Goal: Task Accomplishment & Management: Manage account settings

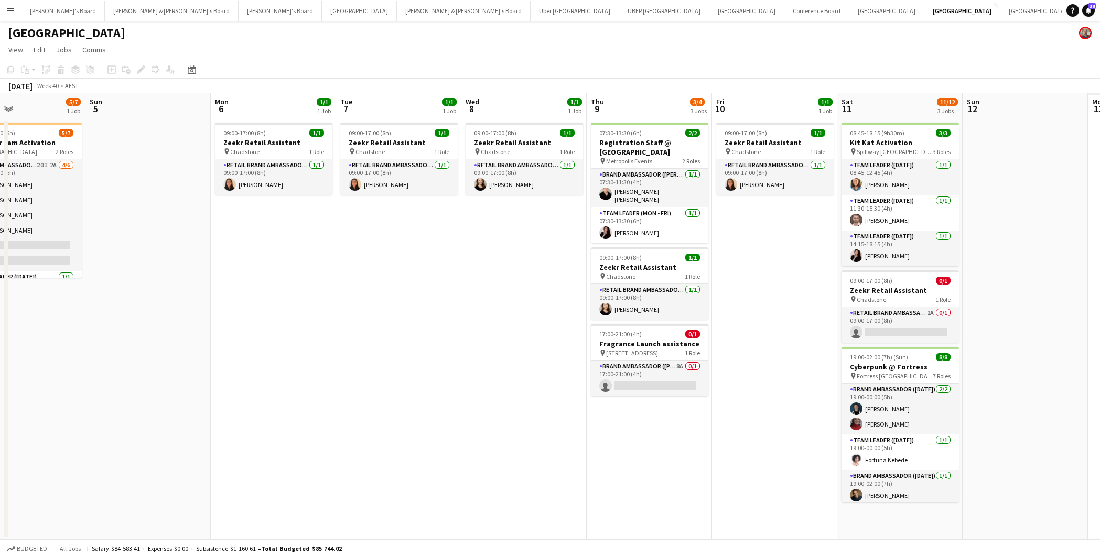
scroll to position [0, 390]
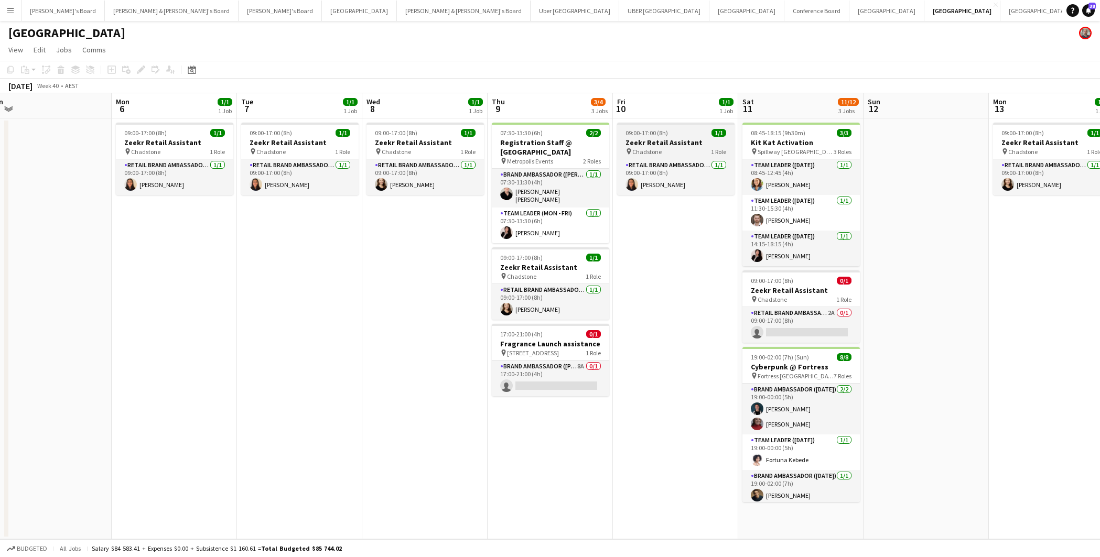
click at [701, 145] on h3 "Zeekr Retail Assistant" at bounding box center [675, 142] width 117 height 9
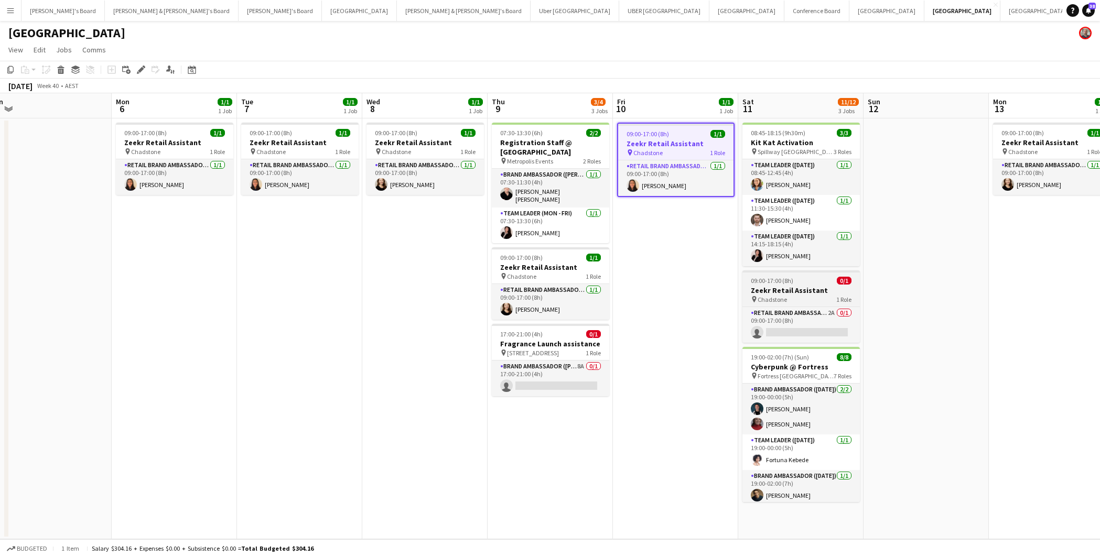
click at [811, 296] on div "pin Chadstone 1 Role" at bounding box center [800, 299] width 117 height 8
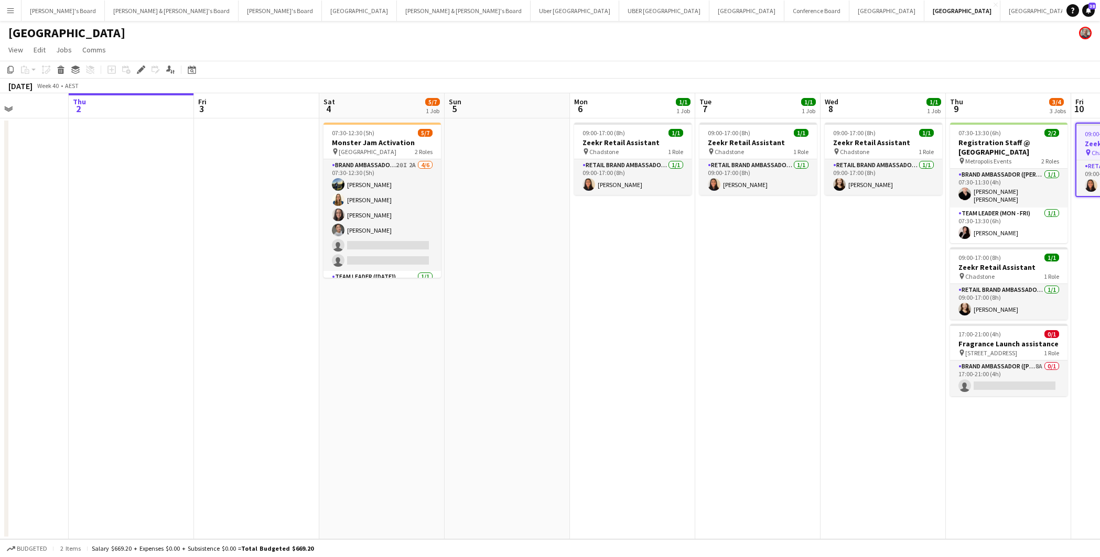
scroll to position [0, 297]
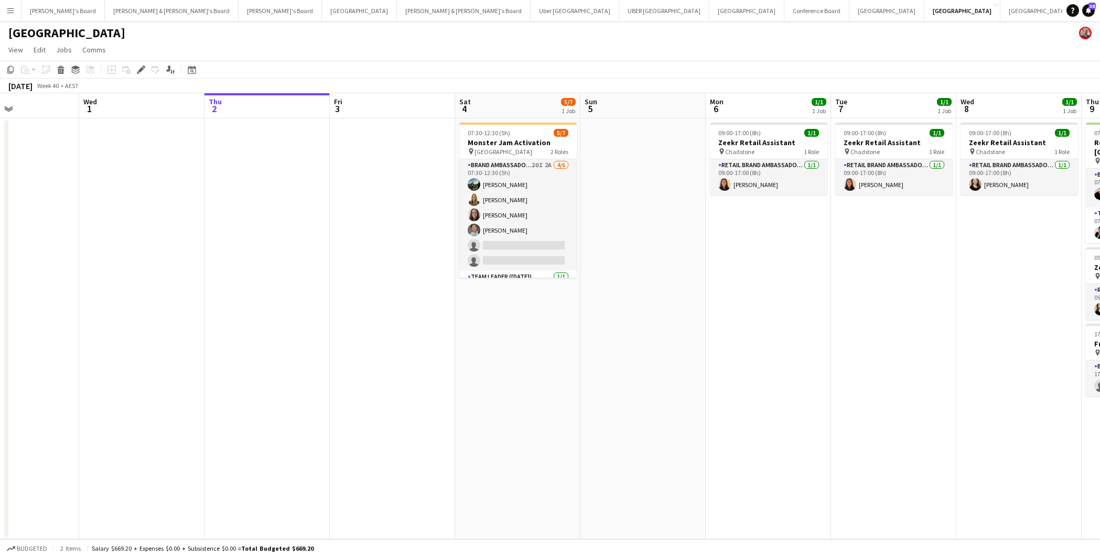
click at [360, 143] on app-date-cell at bounding box center [392, 328] width 125 height 421
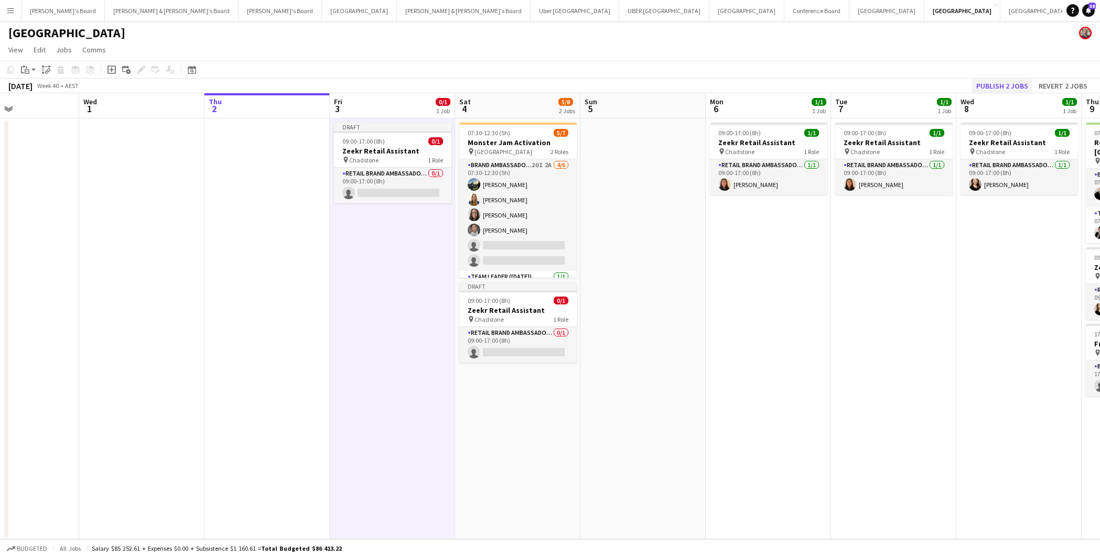
click at [1006, 86] on button "Publish 2 jobs" at bounding box center [1002, 86] width 60 height 14
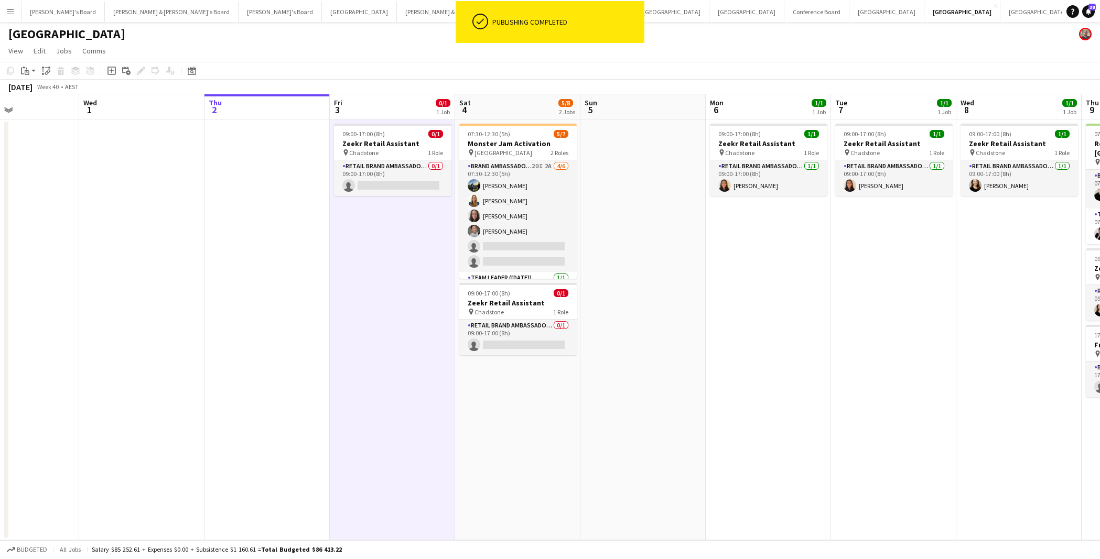
scroll to position [0, 0]
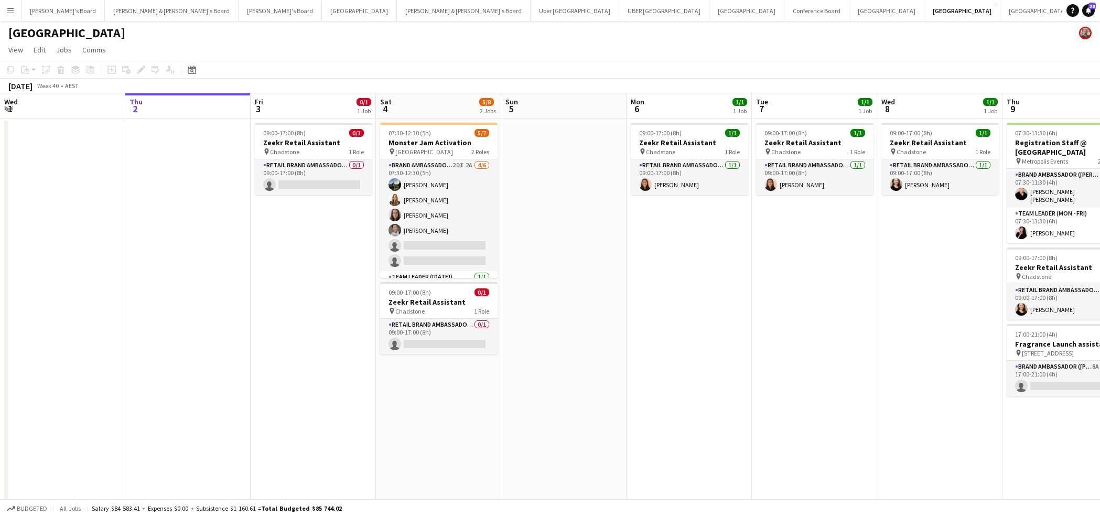
click at [106, 21] on div "[GEOGRAPHIC_DATA]" at bounding box center [550, 31] width 1100 height 20
click at [139, 20] on button "James & Arrence's Board Close" at bounding box center [172, 11] width 134 height 20
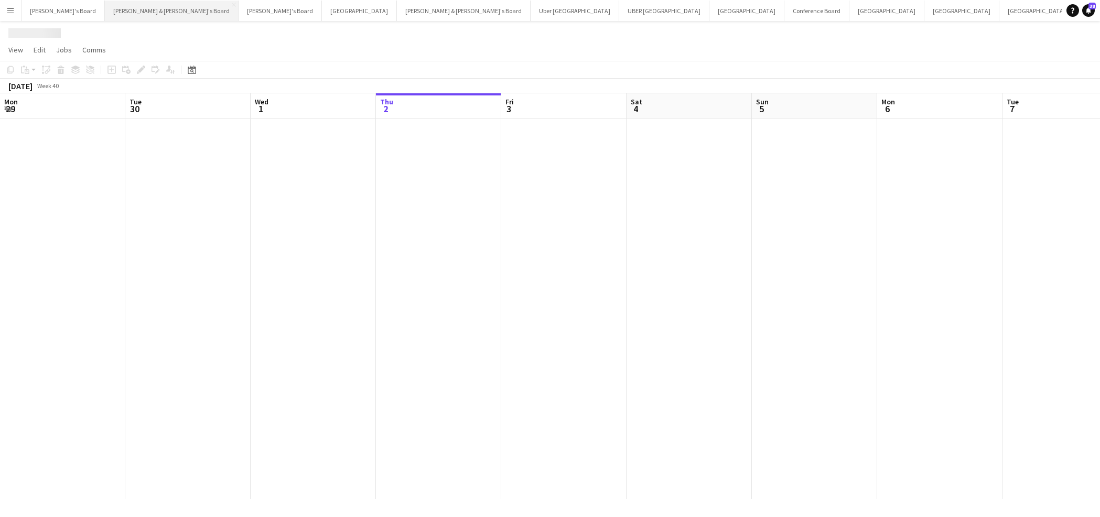
scroll to position [0, 251]
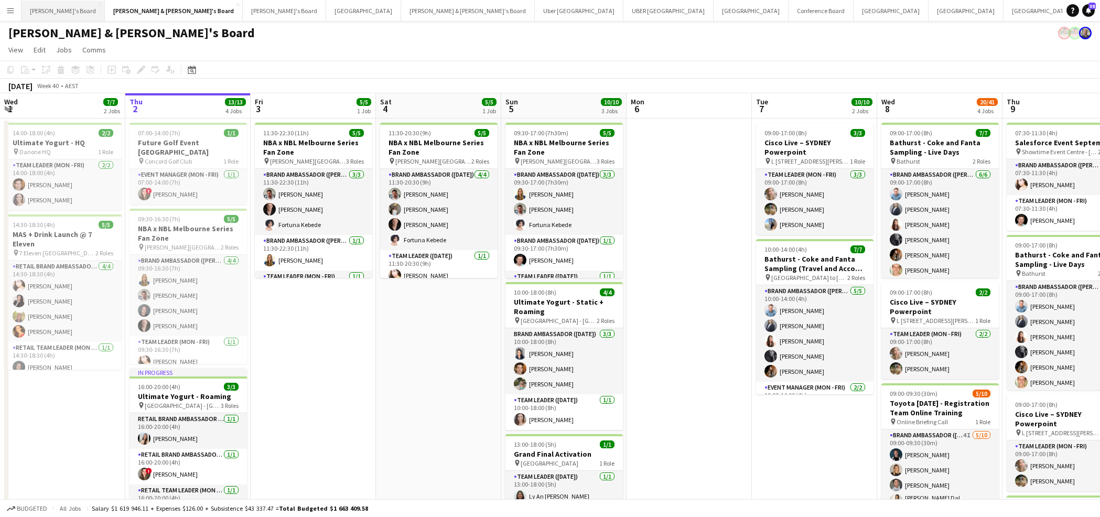
click at [39, 19] on button "Tennille's Board Close" at bounding box center [62, 11] width 83 height 20
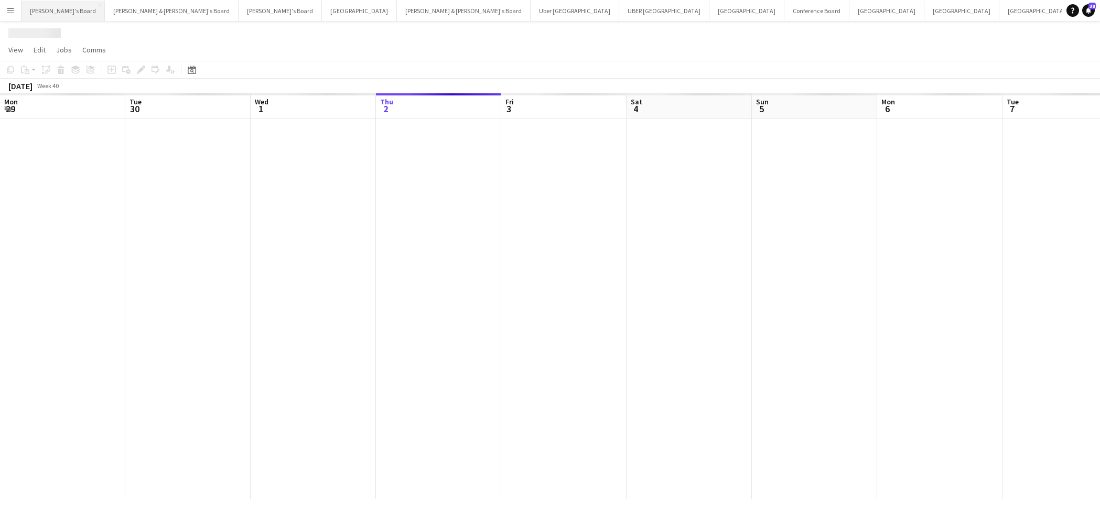
scroll to position [0, 251]
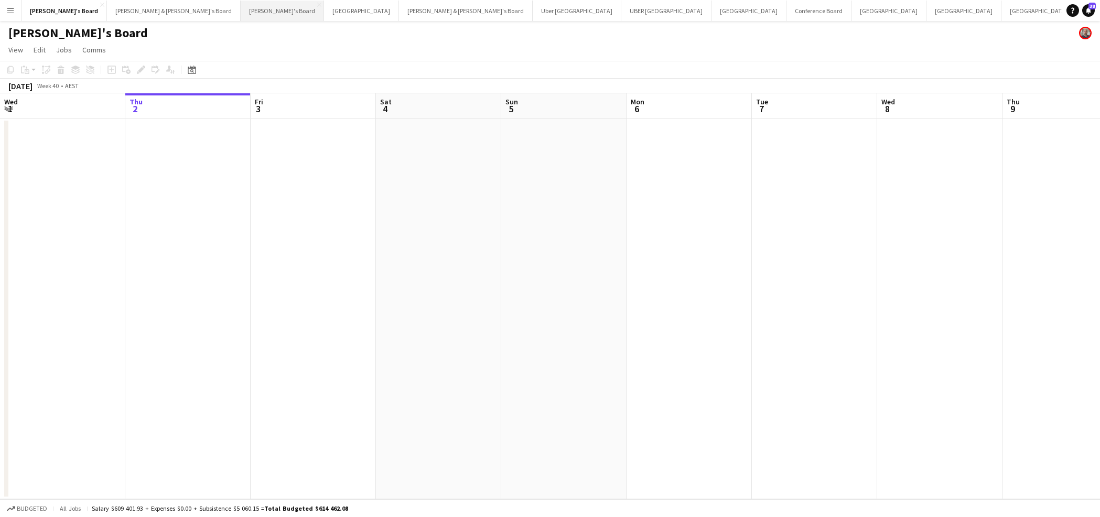
click at [241, 20] on button "Vicky's Board Close" at bounding box center [282, 11] width 83 height 20
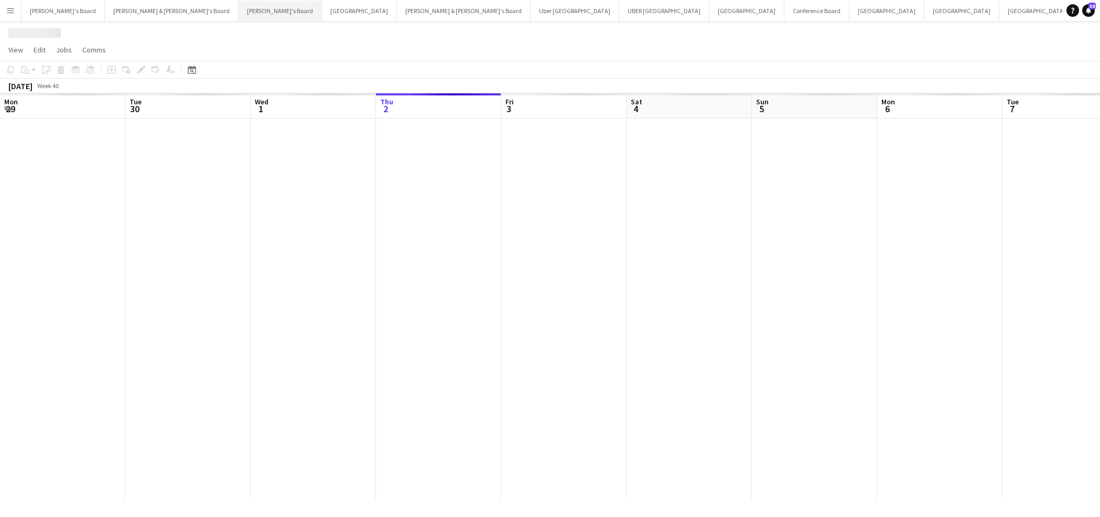
scroll to position [0, 251]
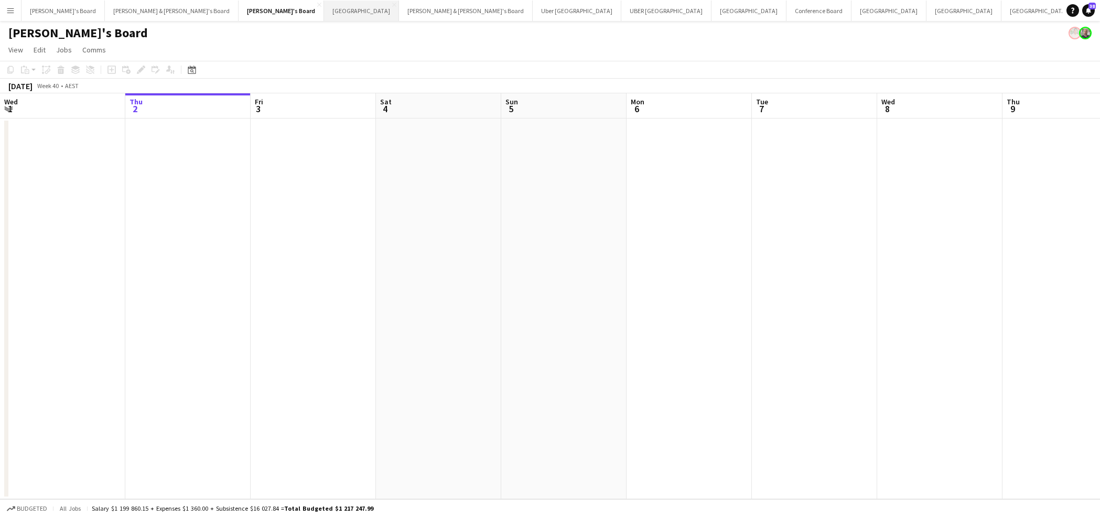
click at [324, 19] on button "Adelaide Close" at bounding box center [361, 11] width 75 height 20
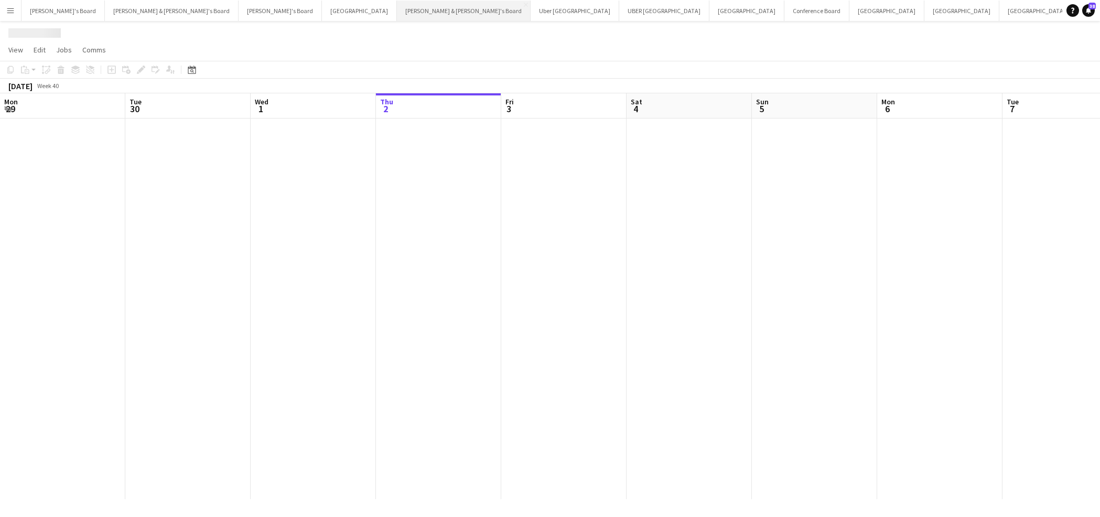
scroll to position [0, 251]
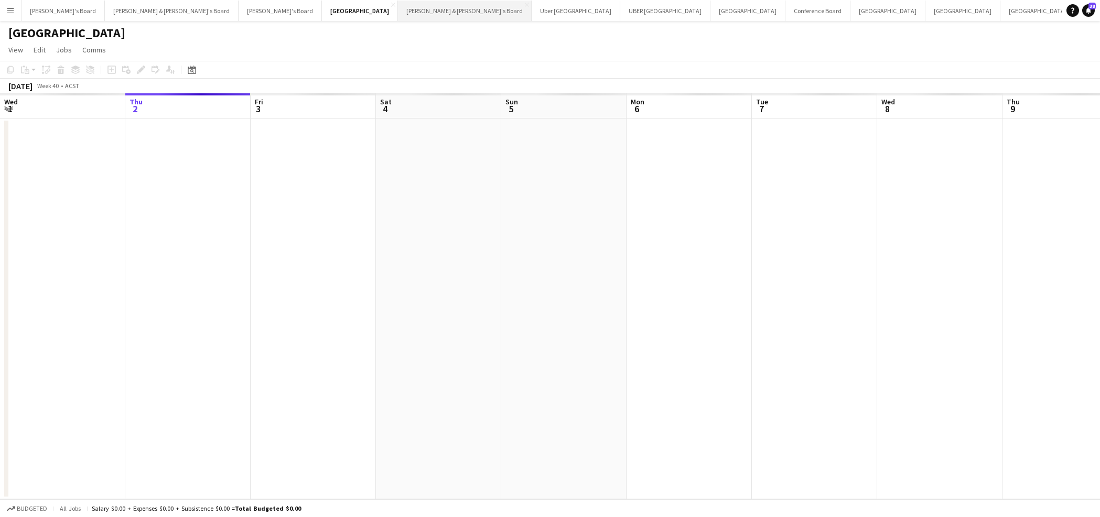
click at [398, 20] on button "Neil & Jenny's Board Close" at bounding box center [465, 11] width 134 height 20
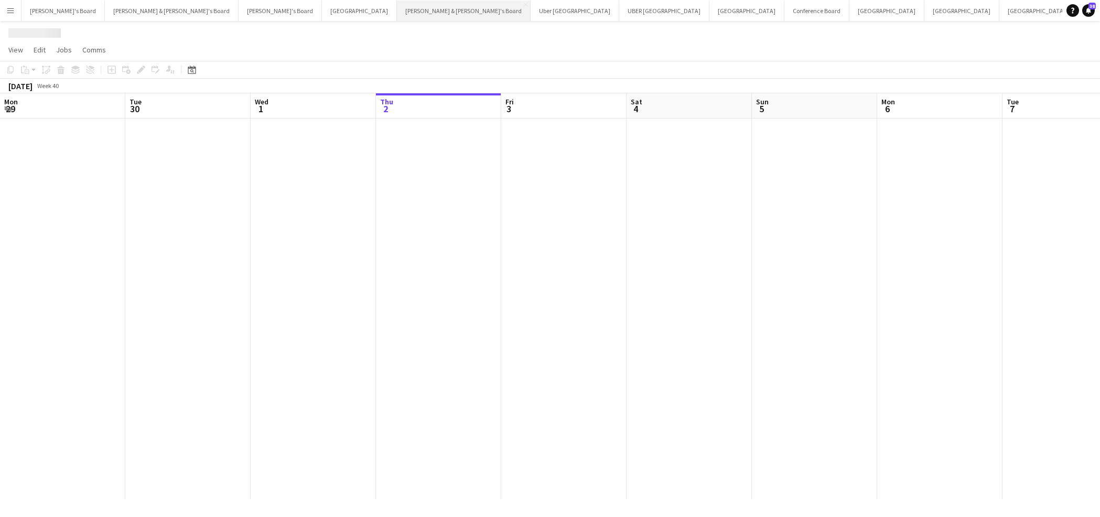
scroll to position [0, 251]
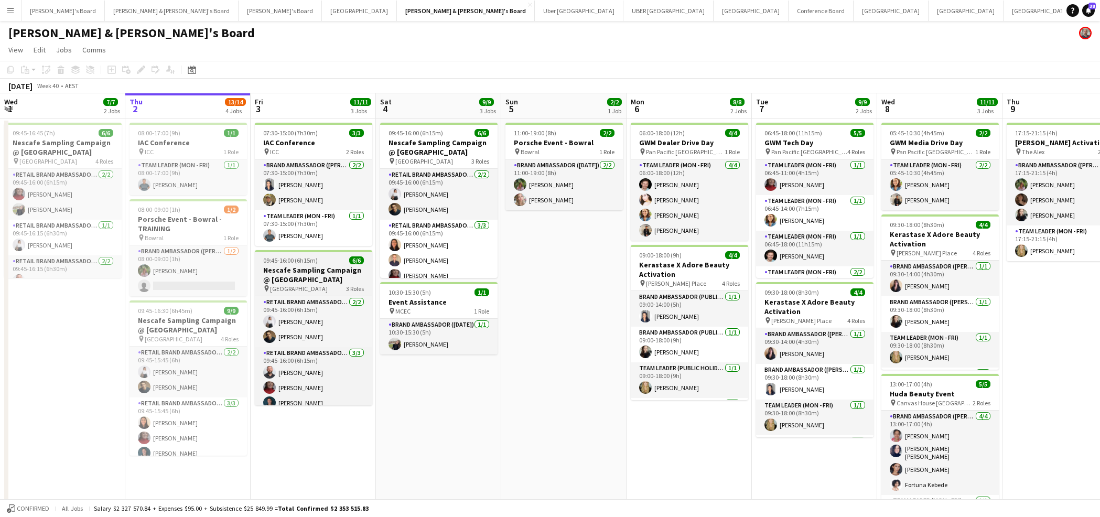
click at [318, 277] on h3 "Nescafe Sampling Campaign @ Melbourne Central" at bounding box center [313, 274] width 117 height 19
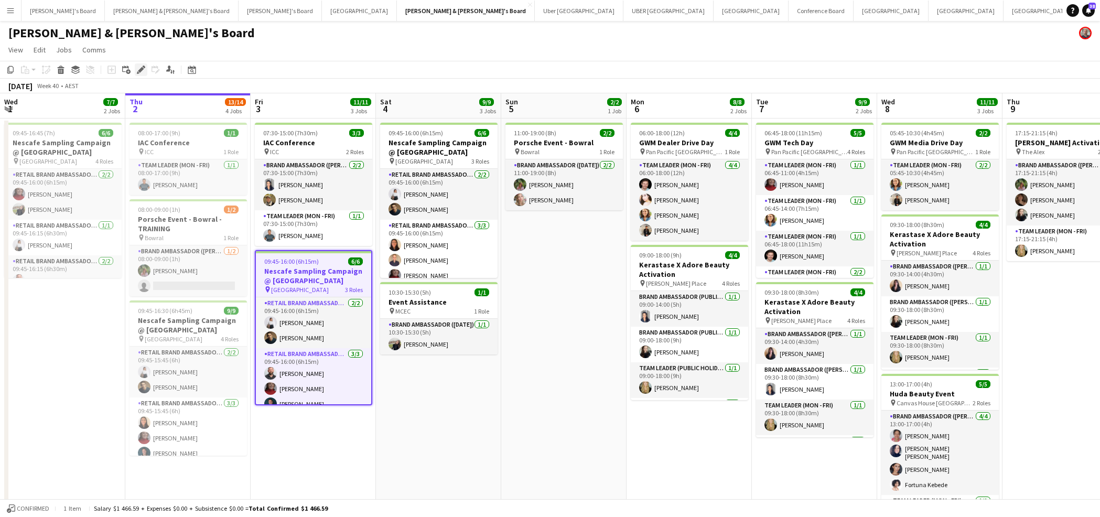
click at [135, 71] on div "Edit" at bounding box center [141, 69] width 13 height 13
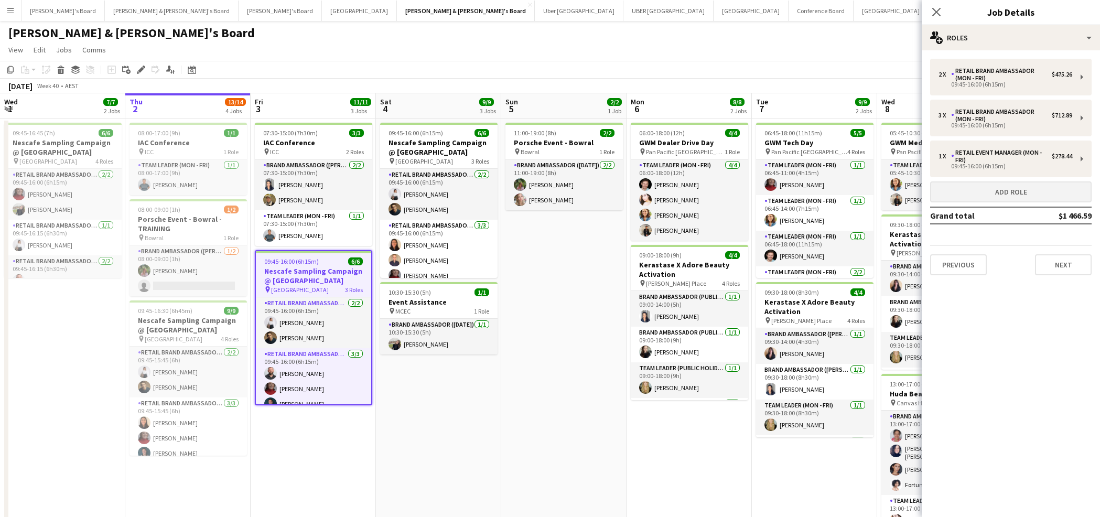
click at [1029, 191] on button "Add role" at bounding box center [1010, 191] width 161 height 21
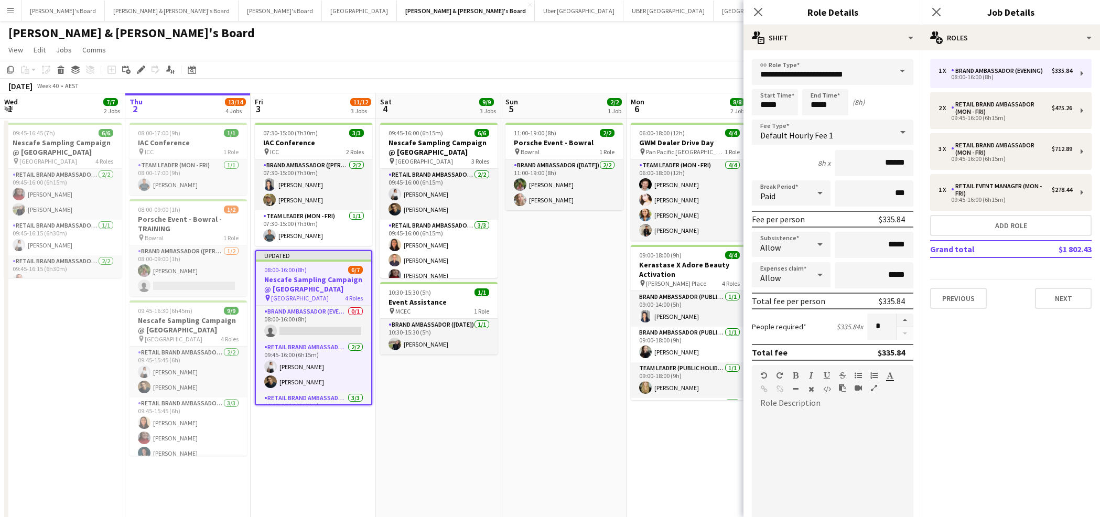
click at [905, 70] on span at bounding box center [902, 71] width 22 height 25
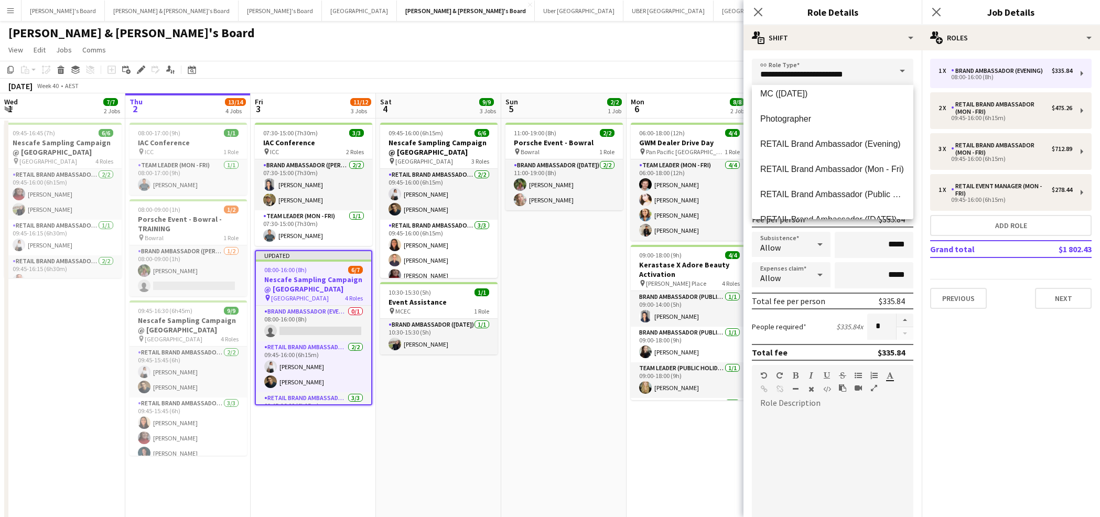
scroll to position [637, 0]
click at [854, 141] on span "RETAIL Brand Ambassador (Mon - Fri)" at bounding box center [832, 144] width 145 height 10
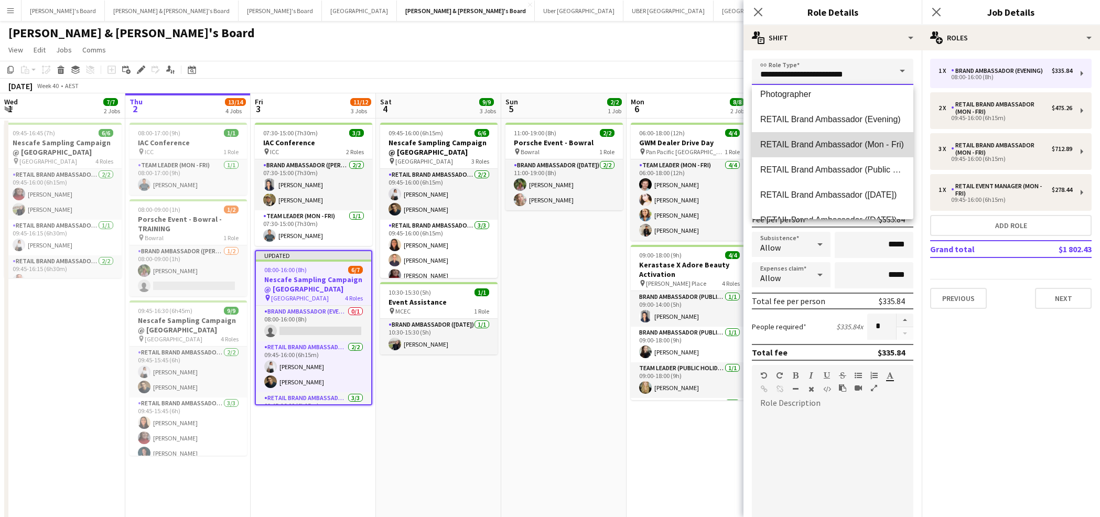
type input "**********"
type input "******"
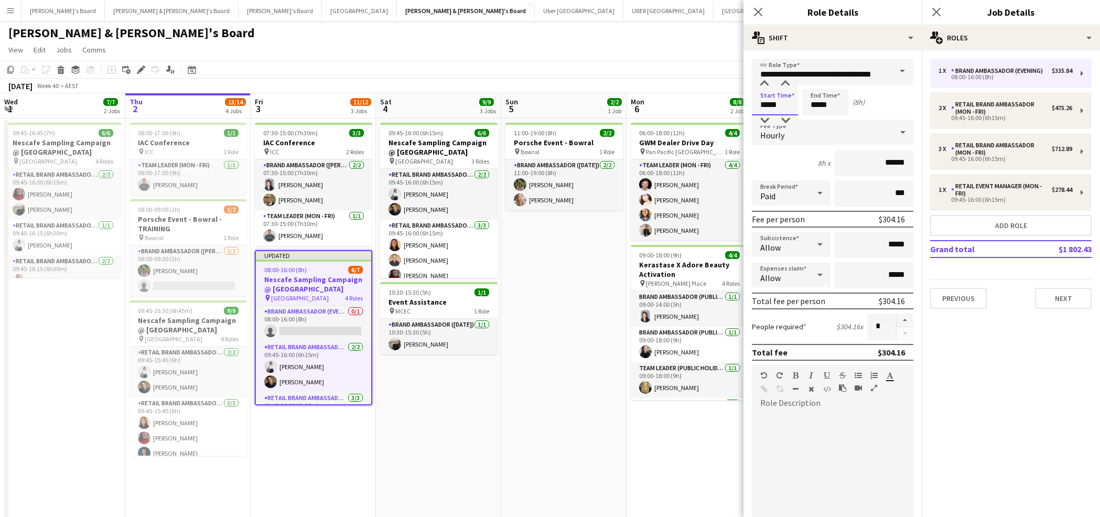
click at [768, 102] on input "*****" at bounding box center [775, 102] width 46 height 26
click at [764, 85] on div at bounding box center [764, 84] width 21 height 10
type input "*****"
click at [764, 85] on div at bounding box center [764, 84] width 21 height 10
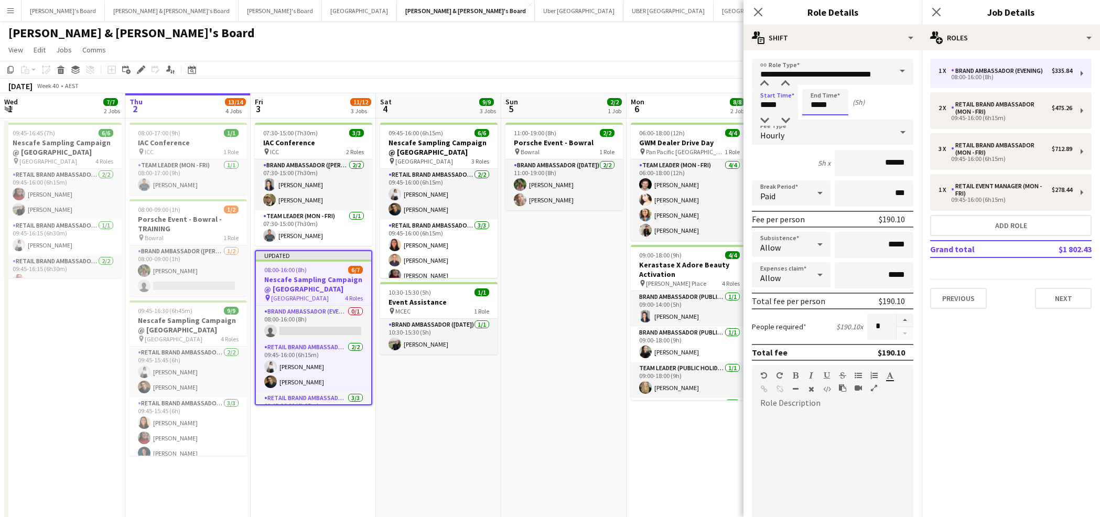
click at [814, 107] on input "*****" at bounding box center [825, 102] width 46 height 26
type input "*****"
click at [818, 123] on div at bounding box center [814, 120] width 21 height 10
click at [759, 17] on app-icon "Close pop-in" at bounding box center [758, 12] width 15 height 15
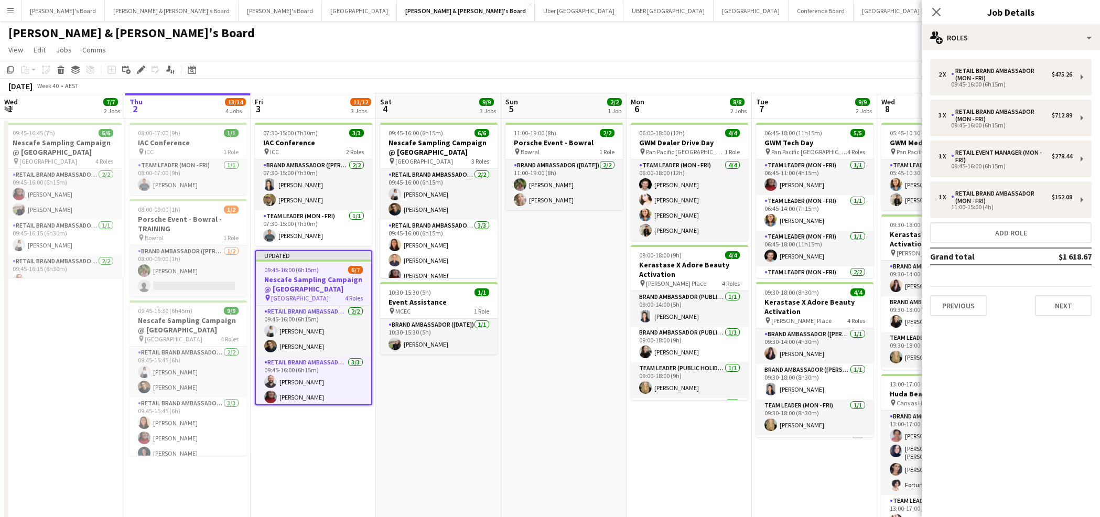
scroll to position [-3, 0]
click at [937, 19] on div "Close pop-in" at bounding box center [936, 12] width 29 height 24
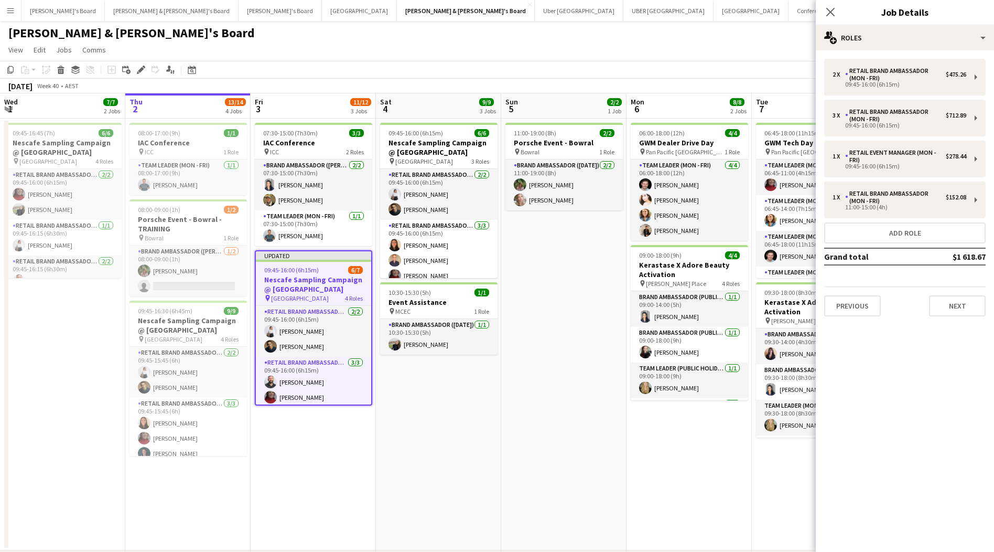
scroll to position [-2, 0]
click at [830, 18] on app-icon "Close pop-in" at bounding box center [830, 12] width 15 height 15
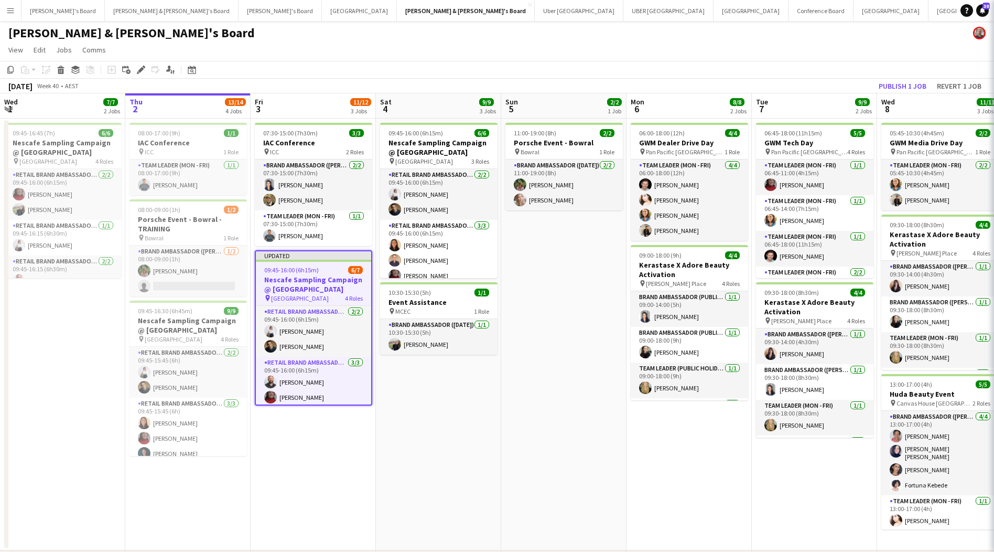
scroll to position [-2, 1]
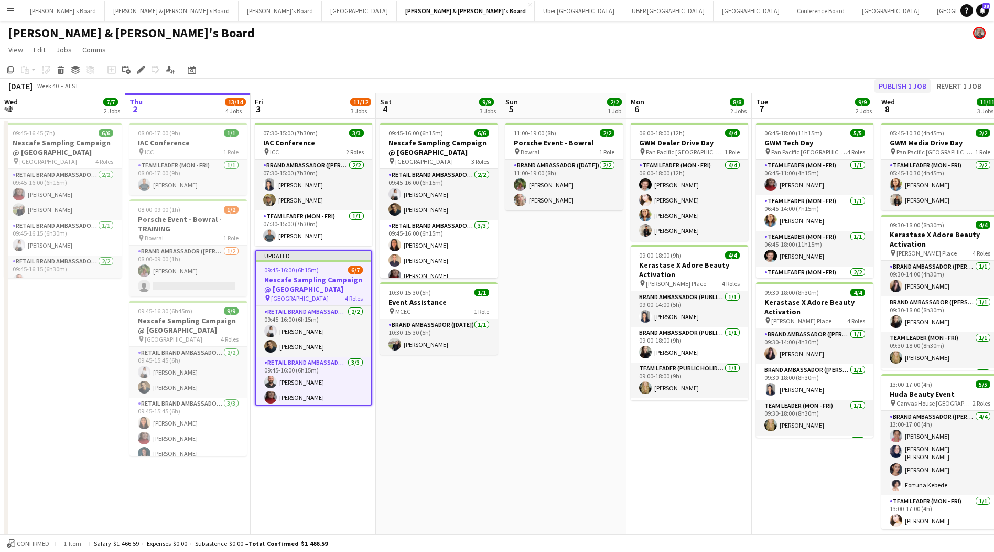
click at [895, 87] on button "Publish 1 job" at bounding box center [903, 86] width 56 height 14
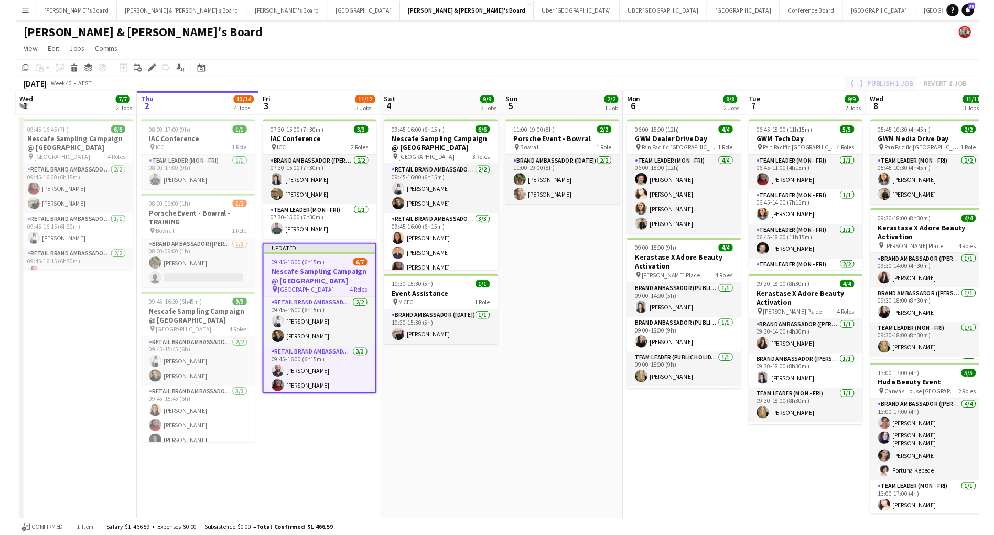
scroll to position [0, 0]
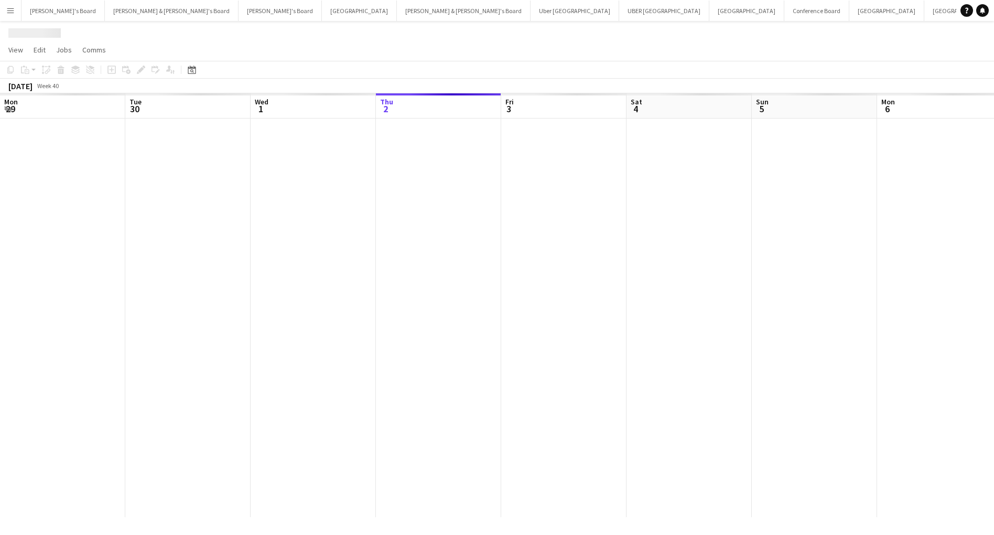
scroll to position [0, 251]
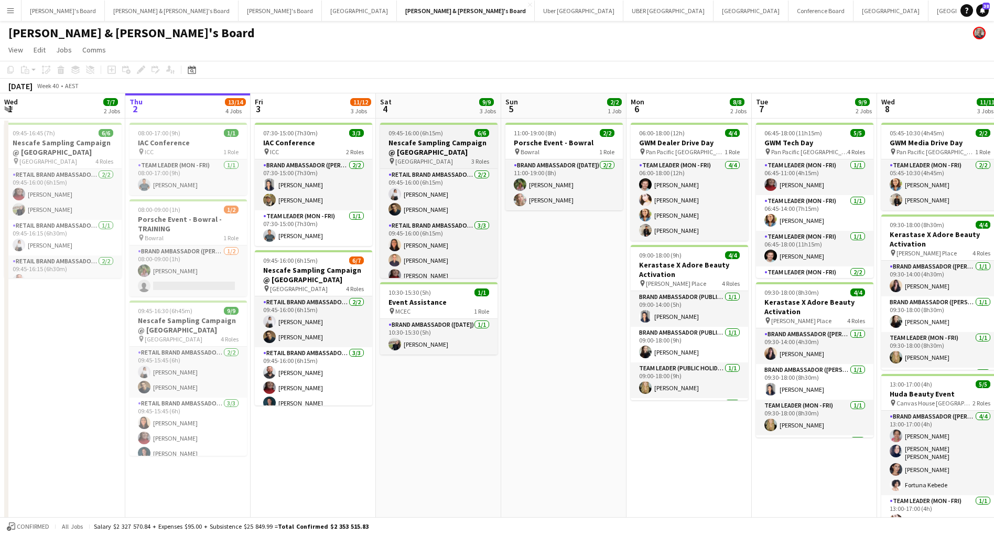
click at [438, 142] on h3 "Nescafe Sampling Campaign @ Melbourne Central" at bounding box center [438, 147] width 117 height 19
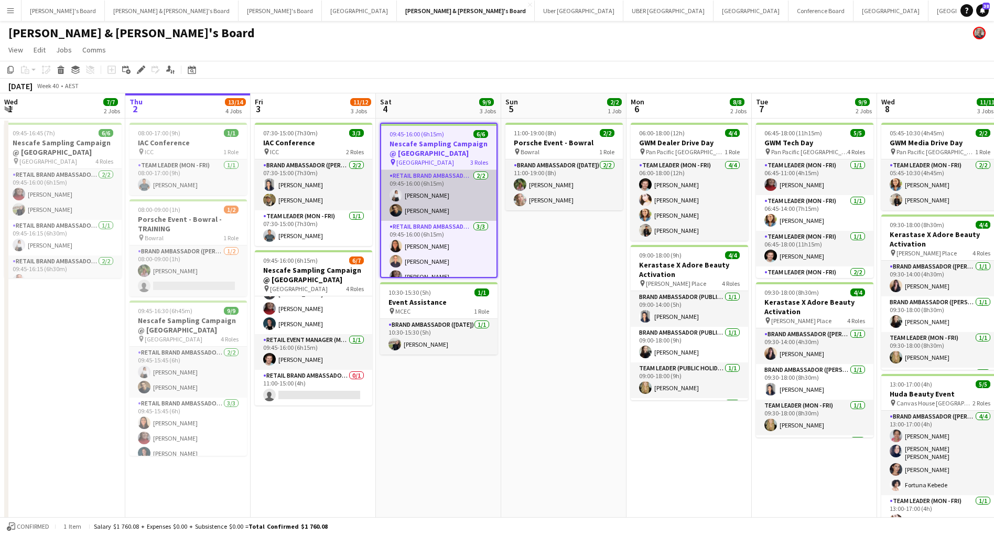
scroll to position [0, 0]
click at [461, 154] on h3 "Nescafe Sampling Campaign @ Melbourne Central" at bounding box center [438, 148] width 115 height 19
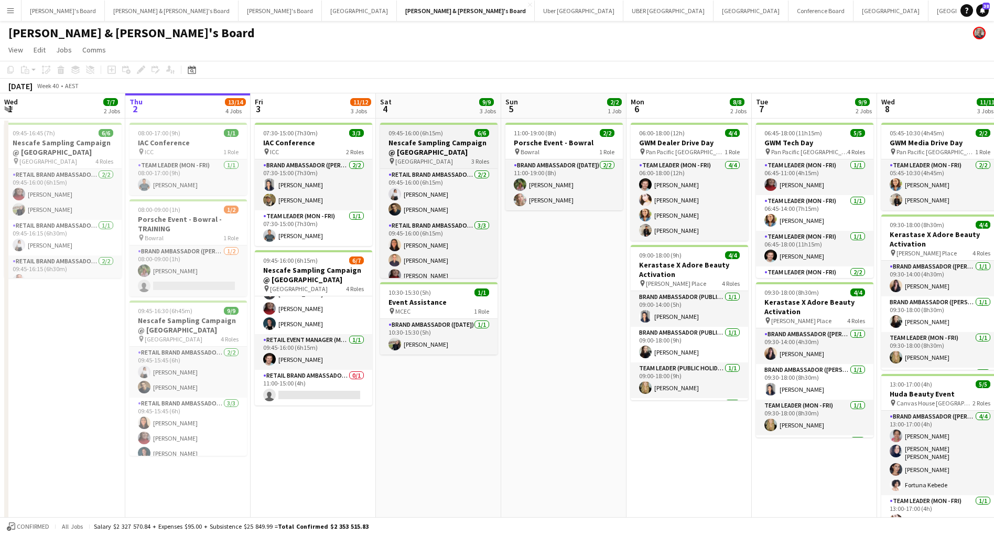
click at [467, 157] on div "pin Melbourne Central 3 Roles" at bounding box center [438, 161] width 117 height 8
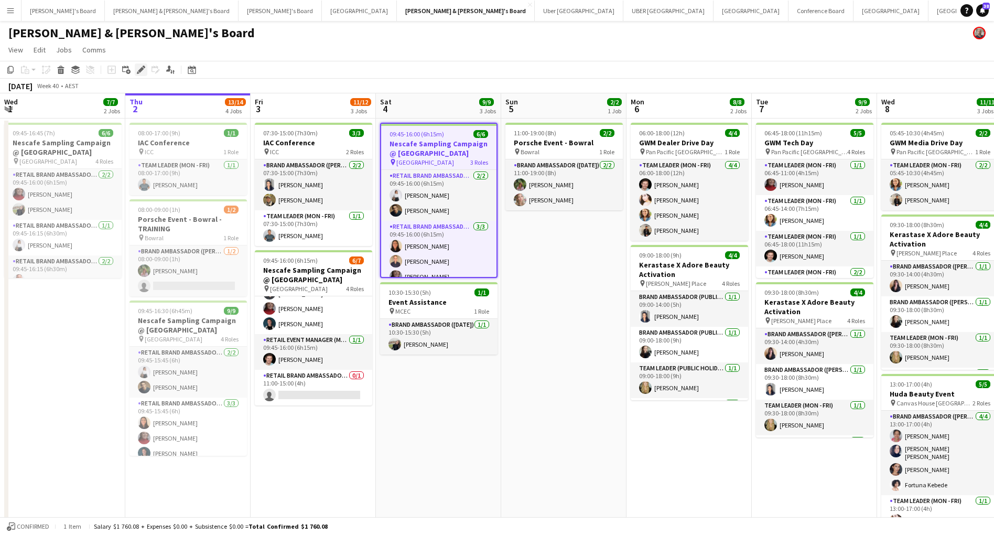
click at [137, 67] on icon "Edit" at bounding box center [141, 70] width 8 height 8
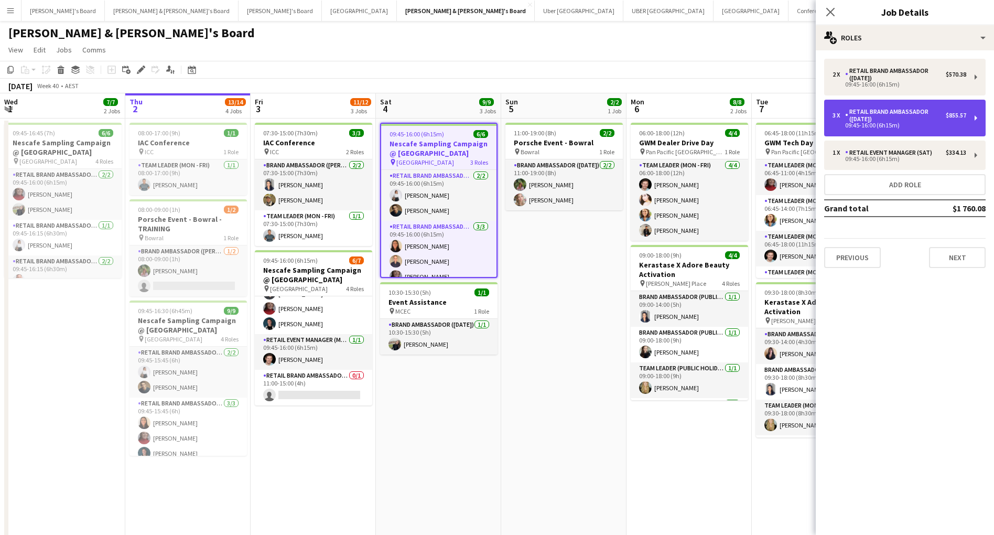
click at [886, 117] on div "RETAIL Brand Ambassador ([DATE])" at bounding box center [895, 115] width 101 height 15
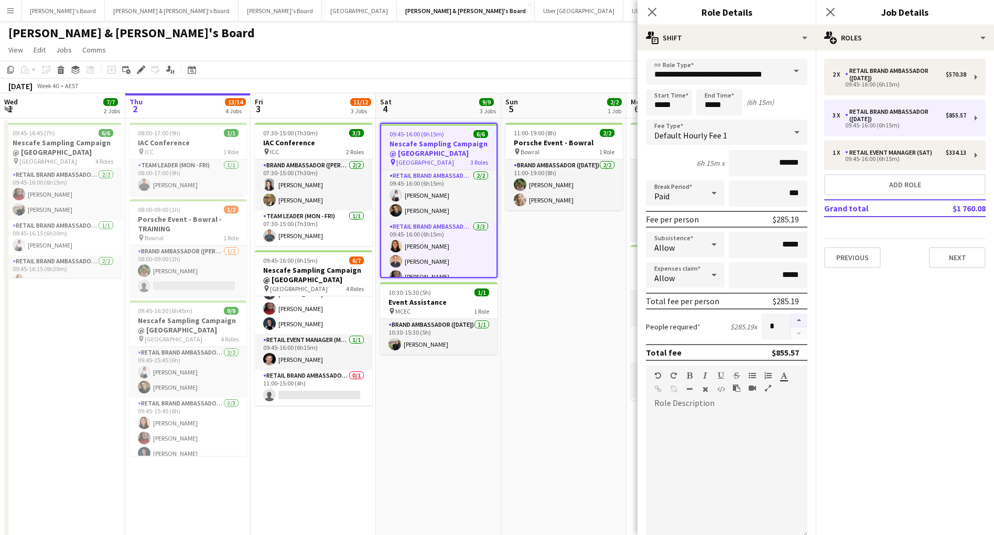
click at [798, 319] on button "button" at bounding box center [799, 321] width 17 height 14
type input "*"
click at [880, 185] on button "Add role" at bounding box center [904, 184] width 161 height 21
type input "**********"
type input "*****"
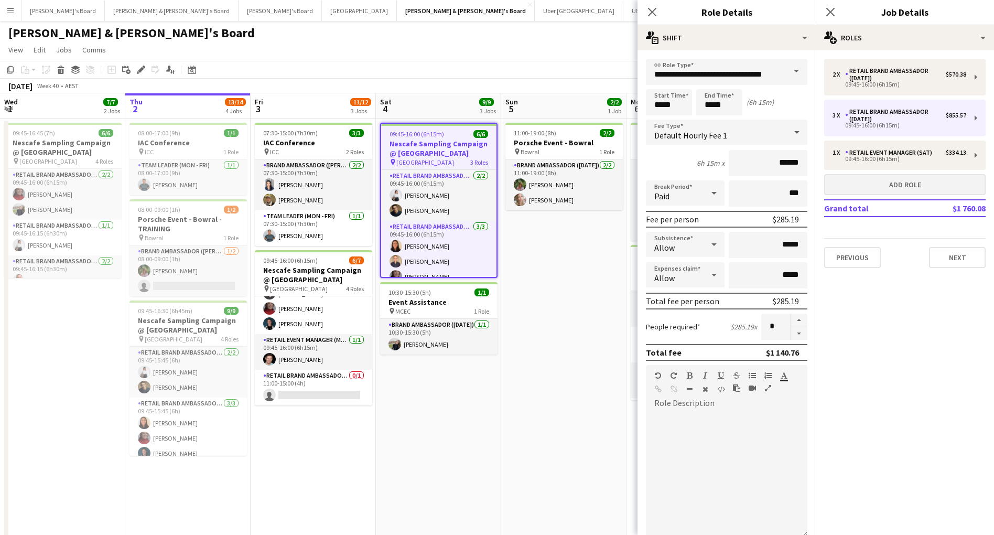
type input "******"
type input "*"
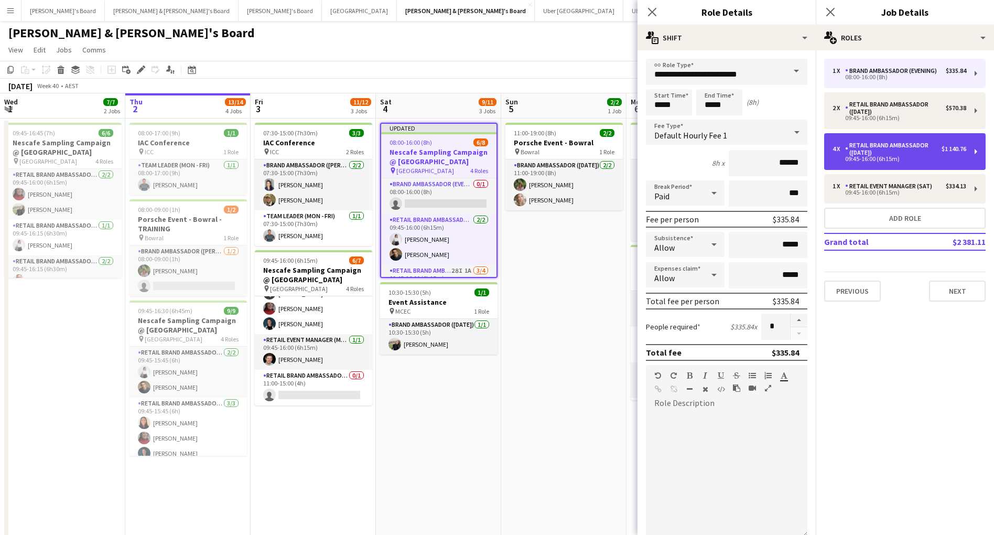
click at [867, 153] on div "RETAIL Brand Ambassador ([DATE])" at bounding box center [893, 149] width 96 height 15
type input "**********"
type input "*****"
type input "******"
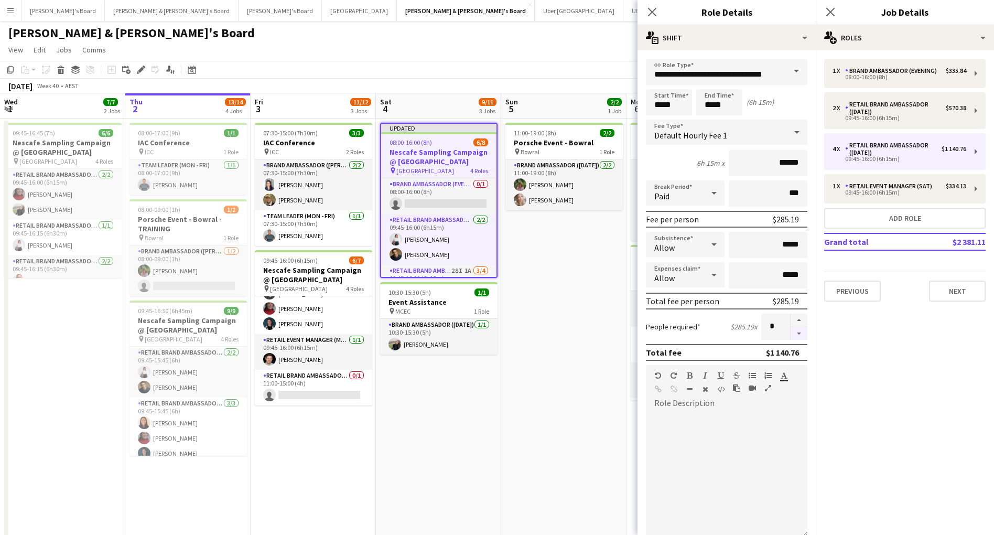
click at [799, 336] on button "button" at bounding box center [799, 333] width 17 height 13
type input "*"
click at [865, 77] on div "08:00-16:00 (8h)" at bounding box center [900, 76] width 134 height 5
type input "**********"
type input "*****"
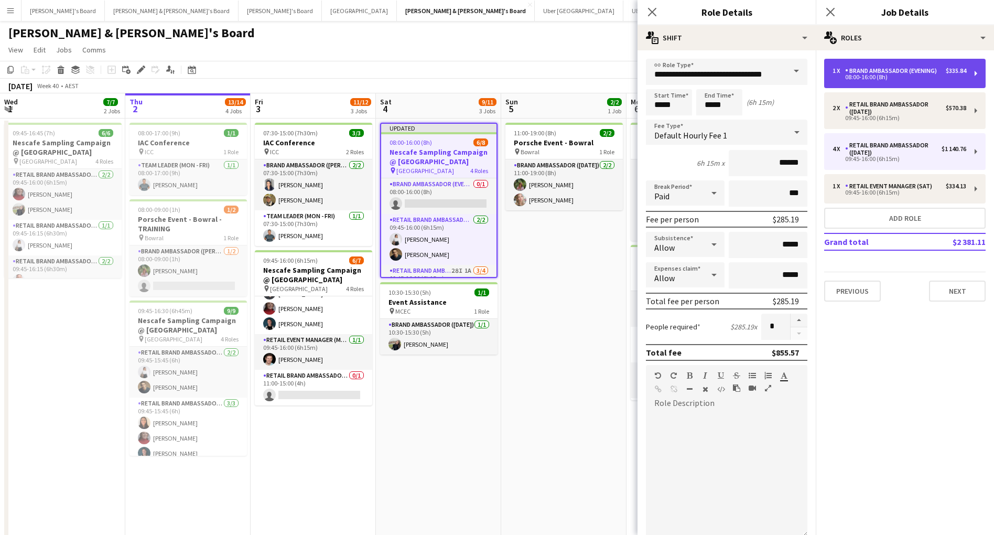
type input "******"
type input "*"
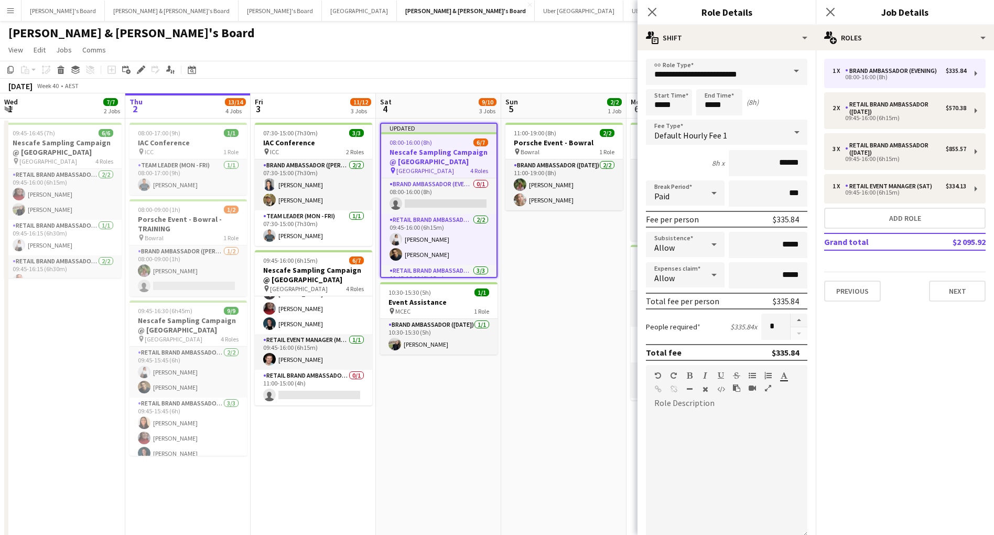
click at [793, 70] on span at bounding box center [796, 71] width 22 height 25
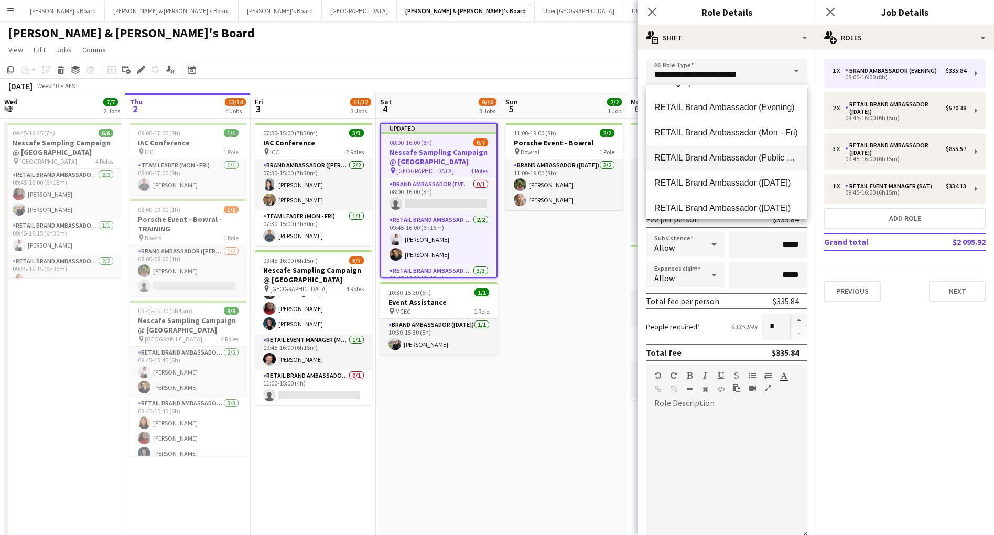
scroll to position [643, 0]
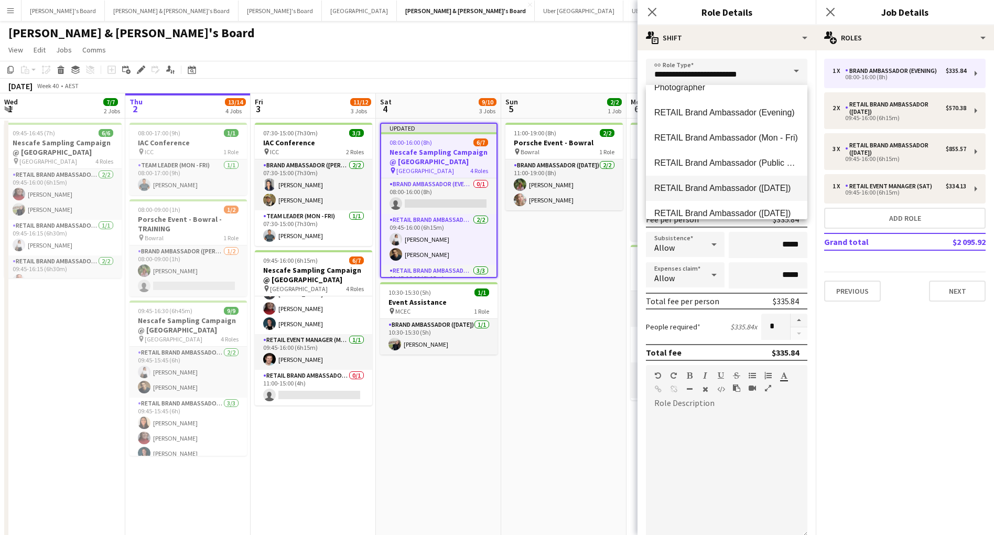
click at [766, 193] on mat-option "RETAIL Brand Ambassador ([DATE])" at bounding box center [726, 188] width 161 height 25
type input "**********"
type input "******"
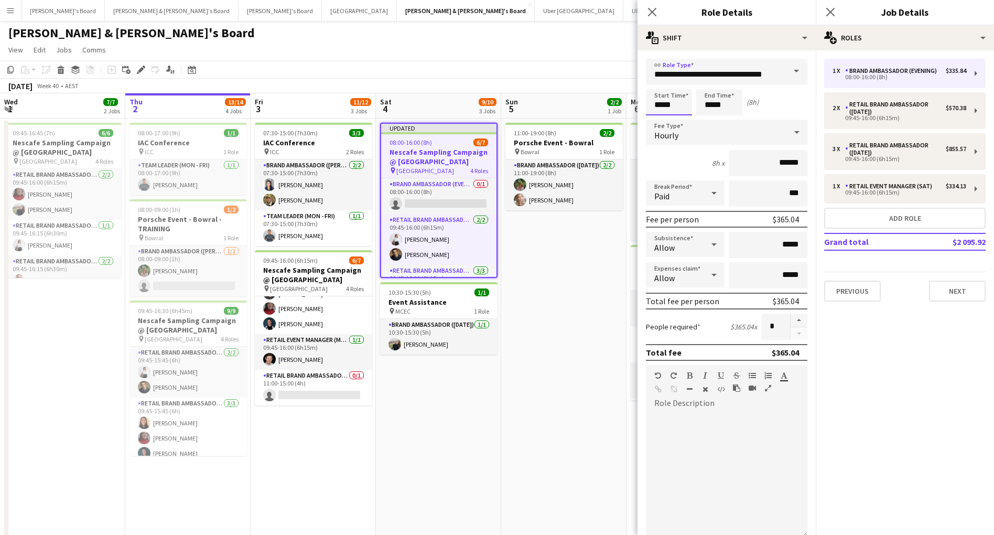
click at [671, 110] on input "*****" at bounding box center [669, 102] width 46 height 26
click at [657, 85] on div at bounding box center [658, 84] width 21 height 10
type input "*****"
click at [657, 85] on div at bounding box center [658, 84] width 21 height 10
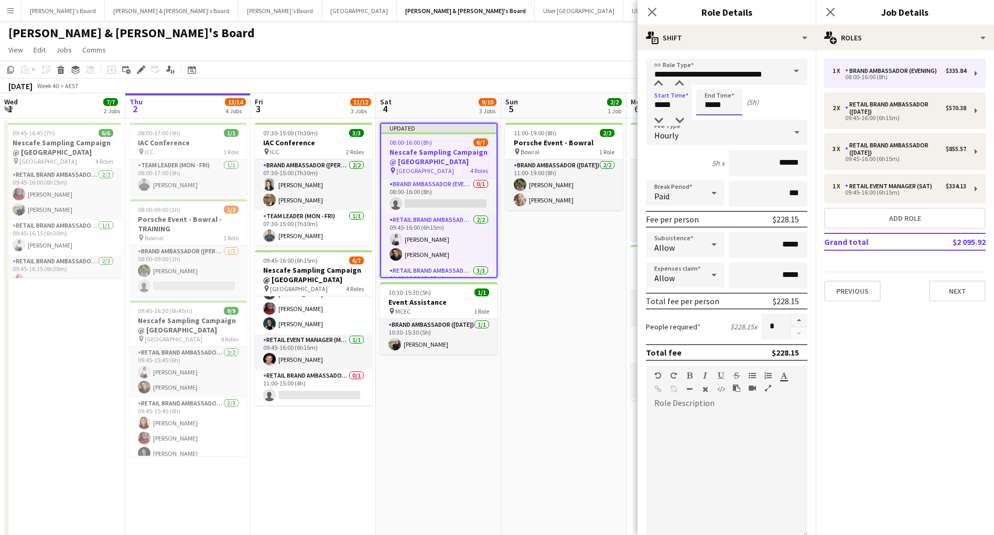
click at [713, 106] on input "*****" at bounding box center [719, 102] width 46 height 26
type input "*****"
click at [712, 123] on div at bounding box center [708, 120] width 21 height 10
click at [652, 13] on icon at bounding box center [652, 12] width 10 height 10
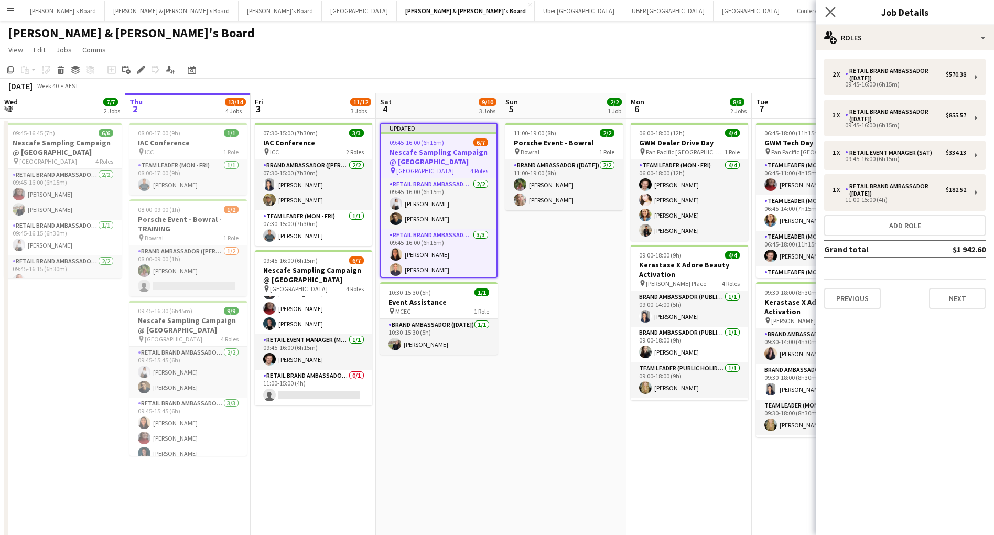
click at [836, 10] on app-icon "Close pop-in" at bounding box center [830, 12] width 15 height 15
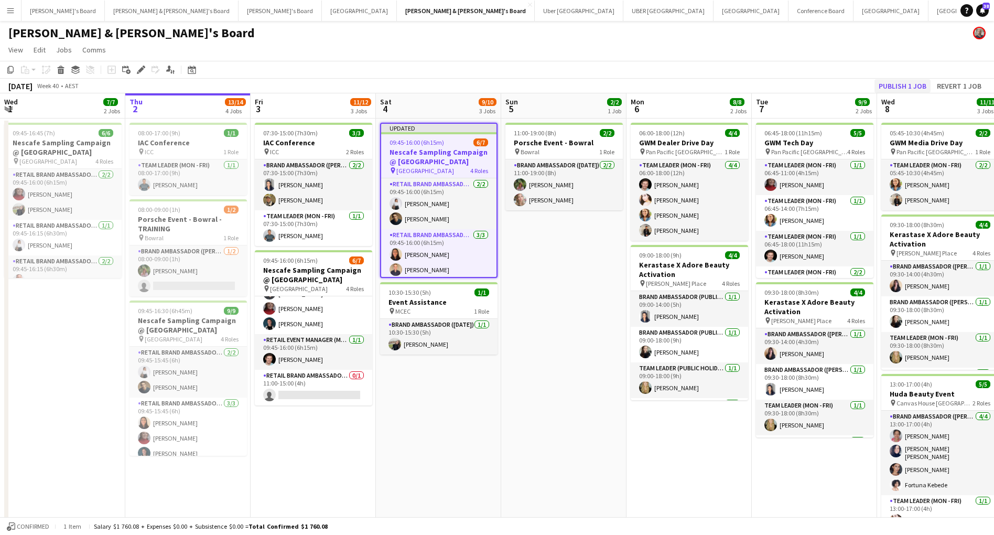
click at [898, 87] on button "Publish 1 job" at bounding box center [903, 86] width 56 height 14
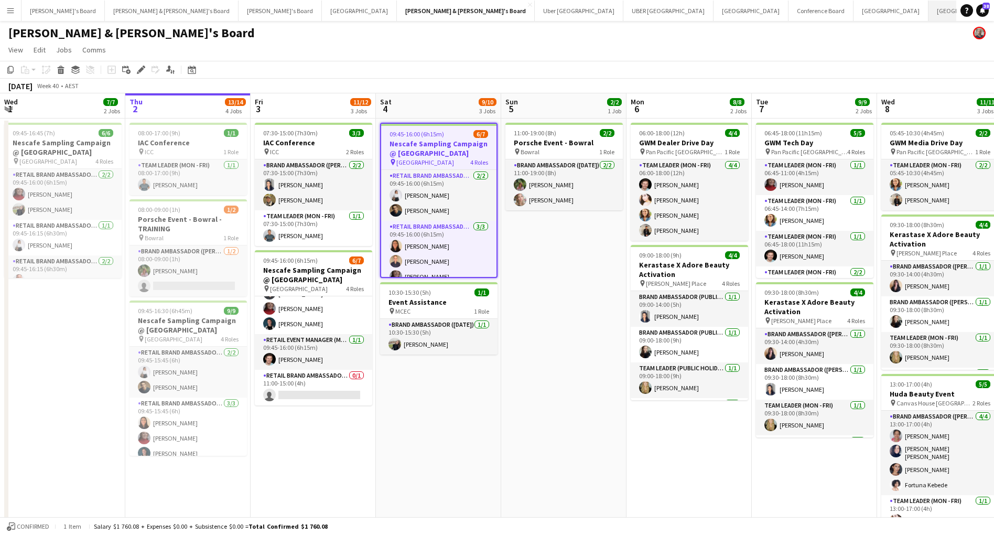
click at [929, 9] on button "Melbourne Close" at bounding box center [966, 11] width 75 height 20
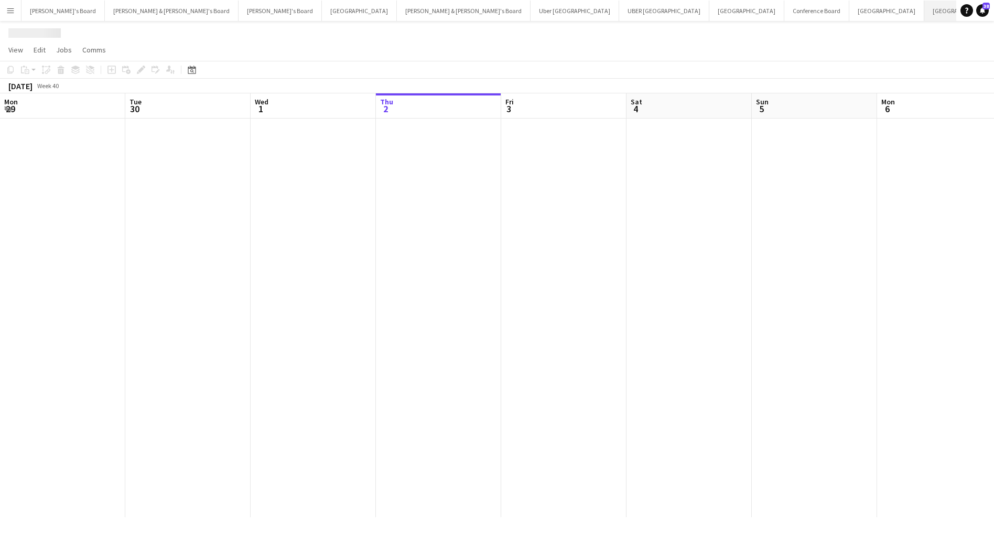
scroll to position [0, 251]
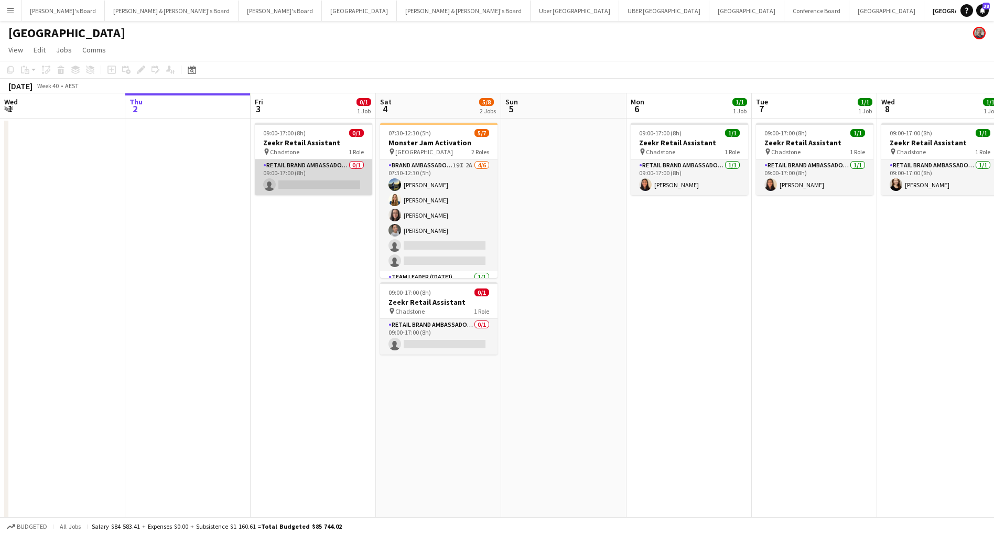
click at [327, 186] on app-card-role "RETAIL Brand Ambassador (Mon - Fri) 0/1 09:00-17:00 (8h) single-neutral-actions" at bounding box center [313, 177] width 117 height 36
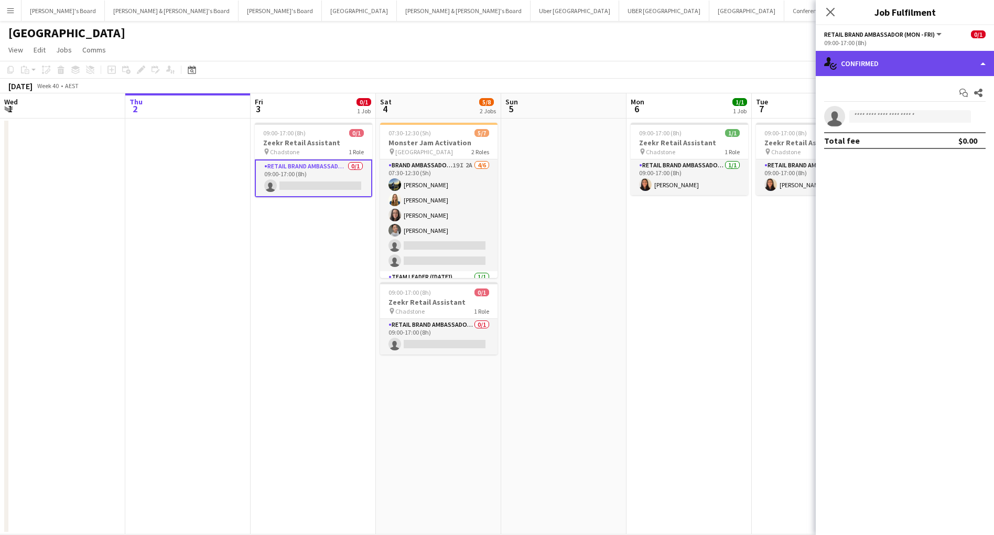
click at [877, 63] on div "single-neutral-actions-check-2 Confirmed" at bounding box center [905, 63] width 178 height 25
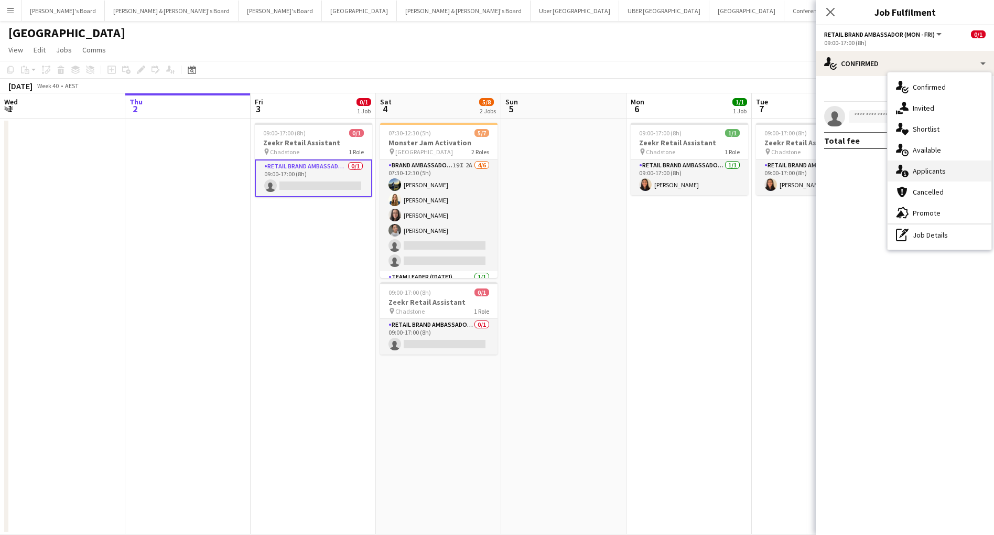
click at [917, 174] on span "Applicants" at bounding box center [929, 170] width 33 height 9
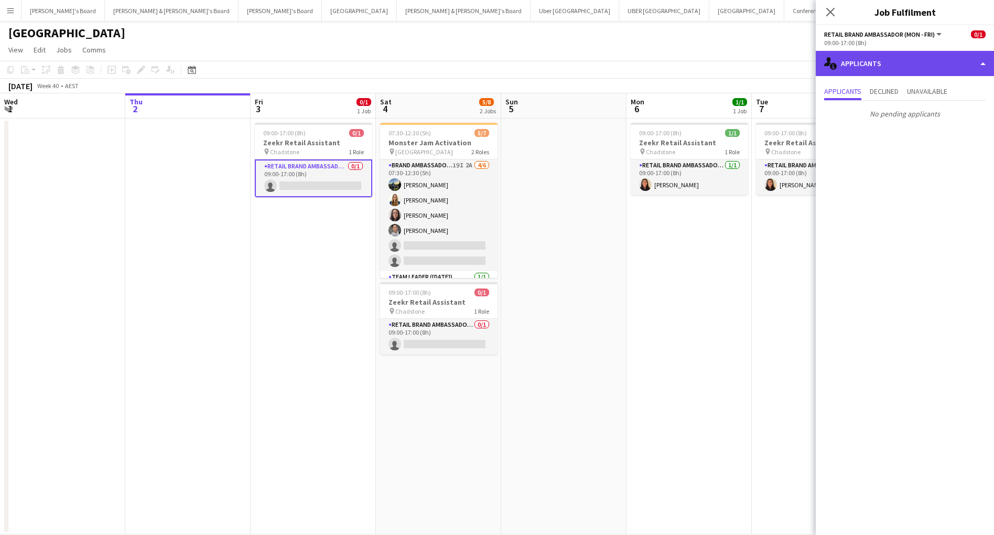
click at [928, 69] on div "single-neutral-actions-information Applicants" at bounding box center [905, 63] width 178 height 25
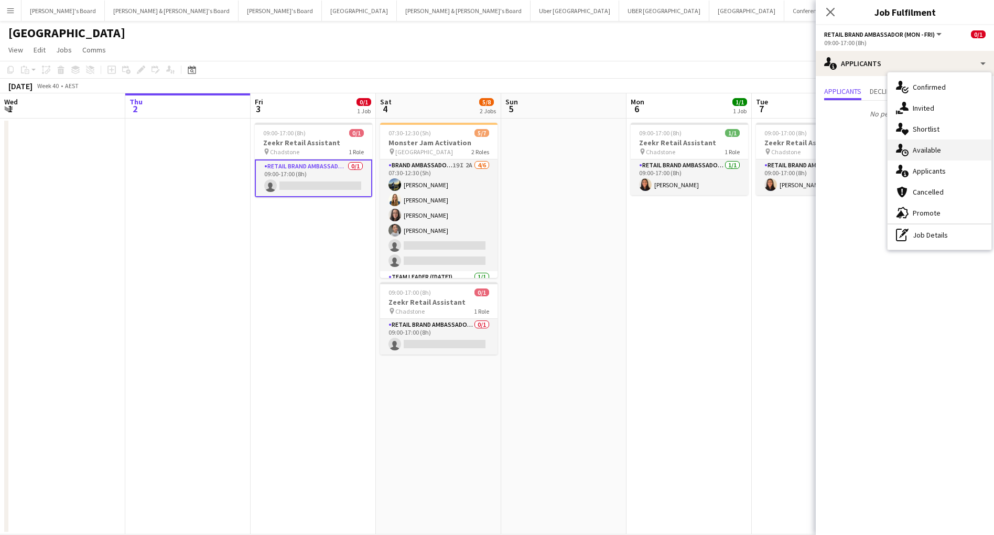
click at [938, 152] on span "Available" at bounding box center [927, 149] width 28 height 9
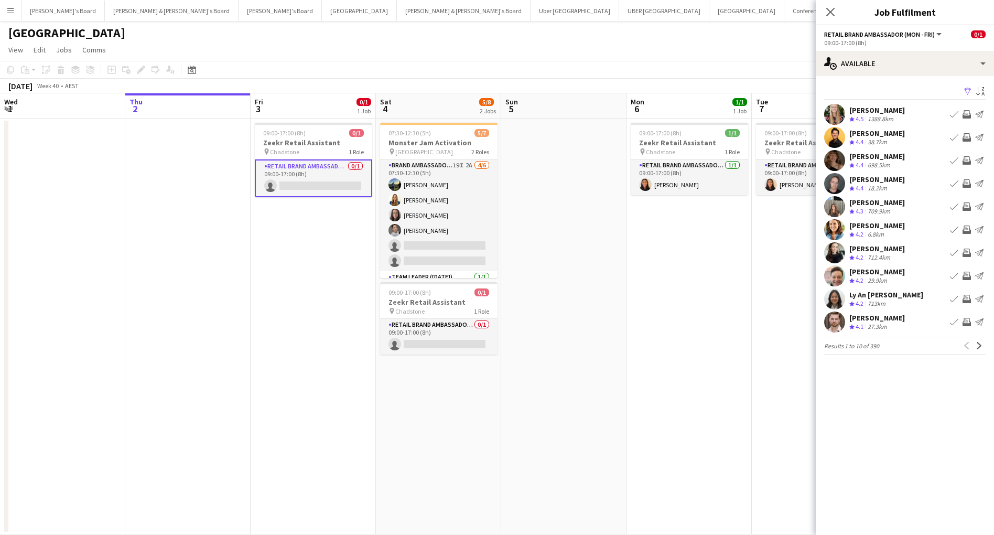
click at [967, 88] on app-icon "Filter" at bounding box center [968, 92] width 8 height 10
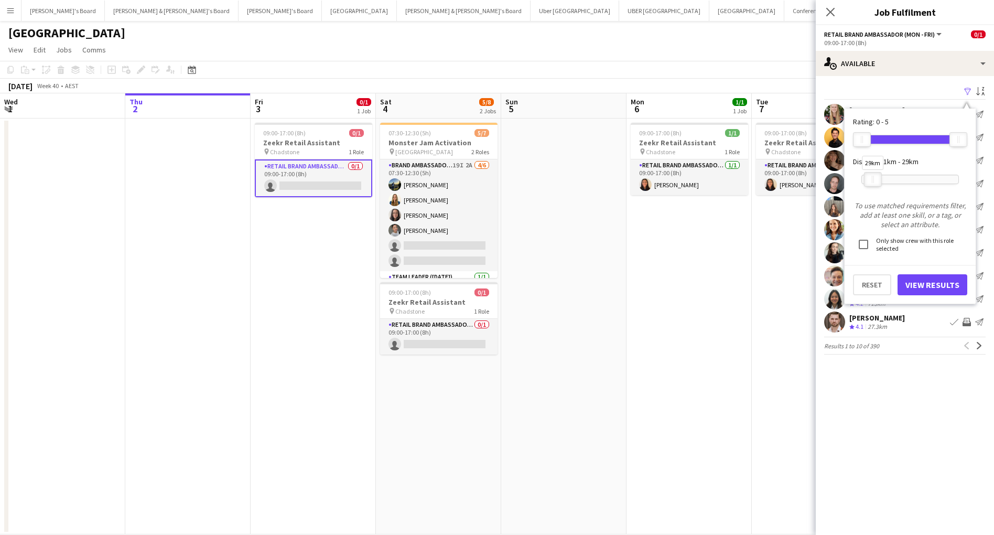
drag, startPoint x: 961, startPoint y: 181, endPoint x: 877, endPoint y: 181, distance: 83.9
click at [876, 181] on div at bounding box center [873, 180] width 17 height 14
click at [934, 285] on button "View Results" at bounding box center [933, 284] width 70 height 21
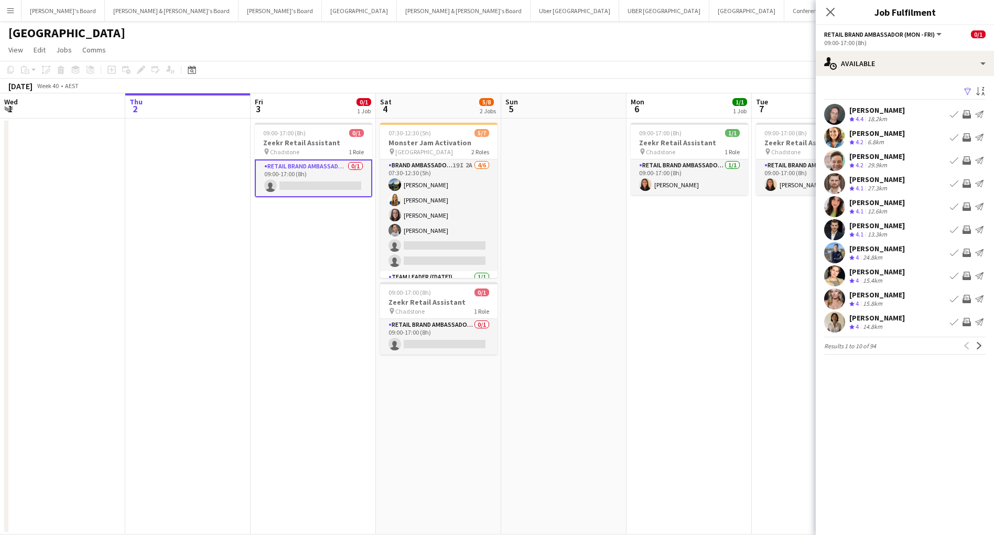
click at [968, 182] on app-icon "Invite crew" at bounding box center [967, 183] width 8 height 8
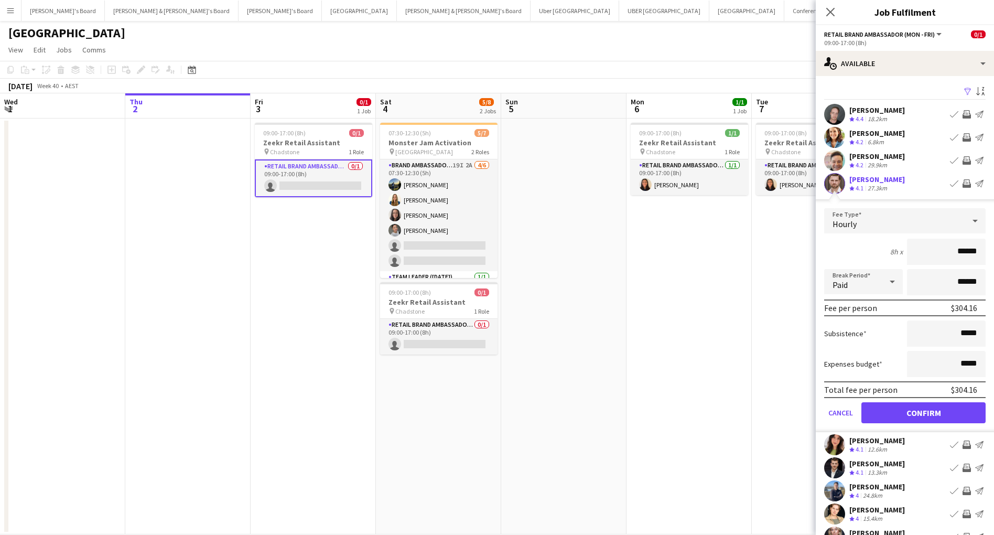
click at [954, 413] on button "Confirm" at bounding box center [923, 412] width 124 height 21
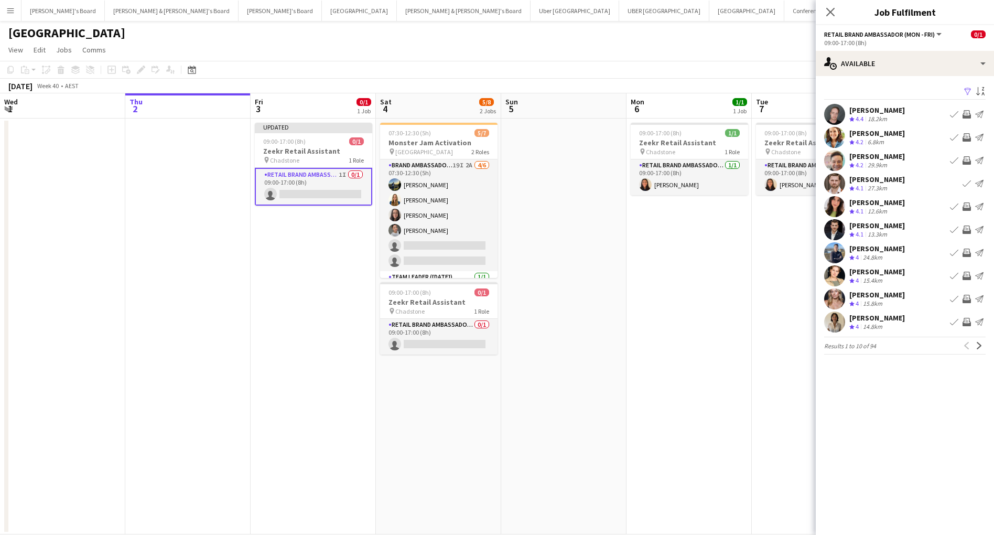
click at [969, 136] on app-icon "Invite crew" at bounding box center [967, 137] width 8 height 8
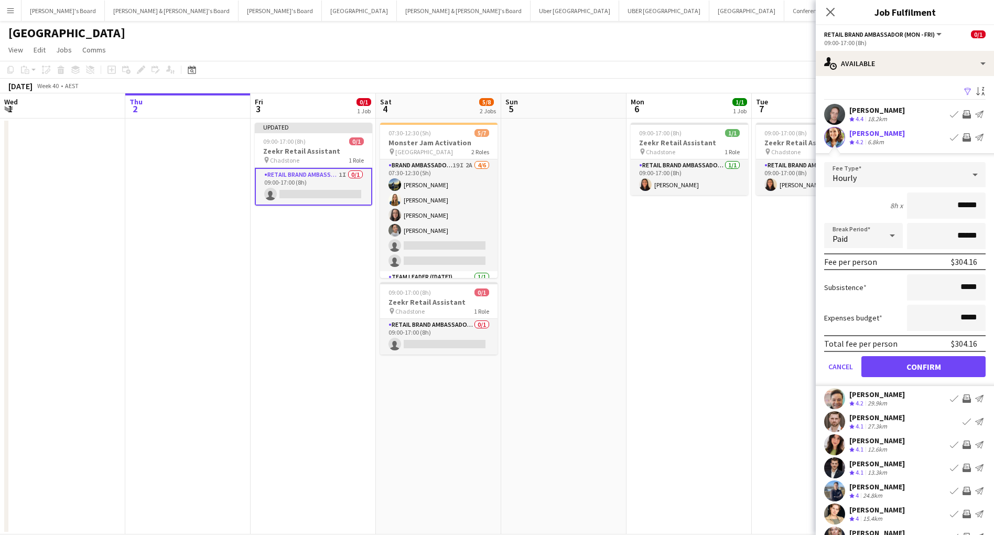
click at [956, 367] on button "Confirm" at bounding box center [923, 366] width 124 height 21
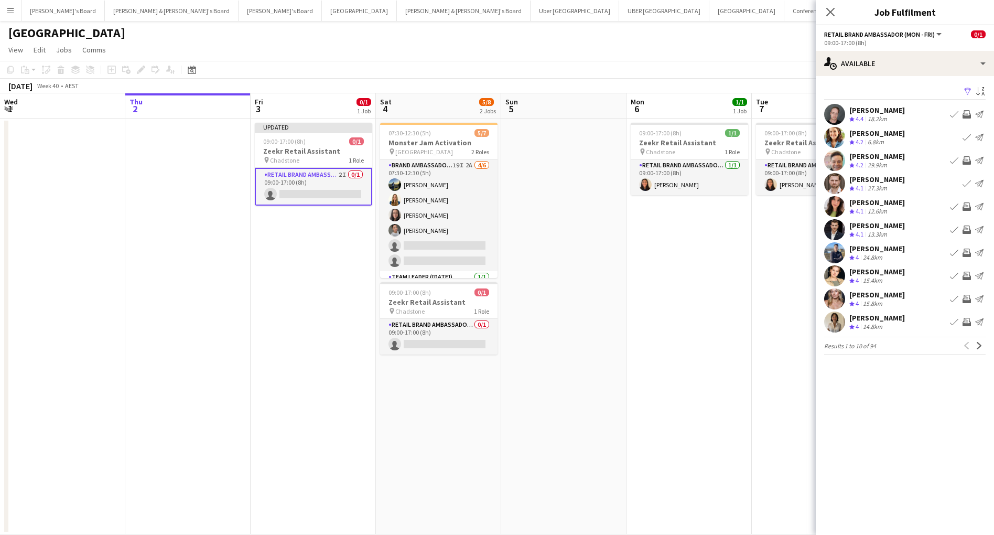
click at [967, 324] on app-icon "Invite crew" at bounding box center [967, 322] width 8 height 8
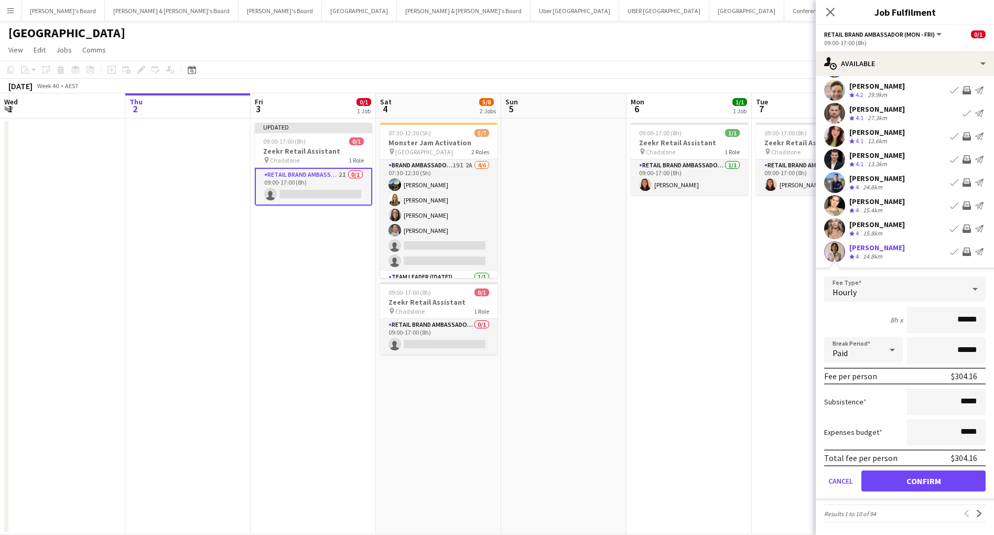
scroll to position [70, 0]
click at [960, 479] on button "Confirm" at bounding box center [923, 480] width 124 height 21
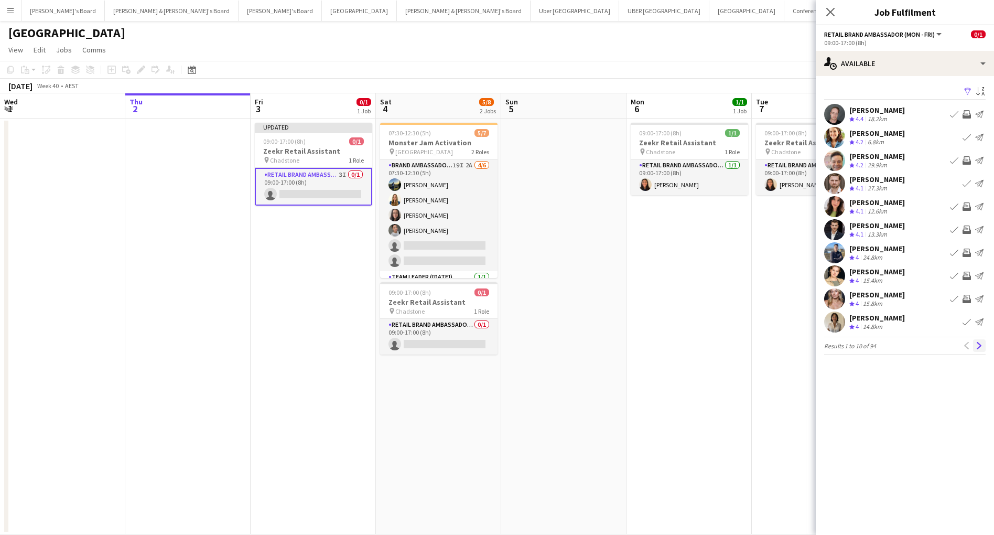
click at [980, 348] on app-icon "Next" at bounding box center [979, 345] width 7 height 7
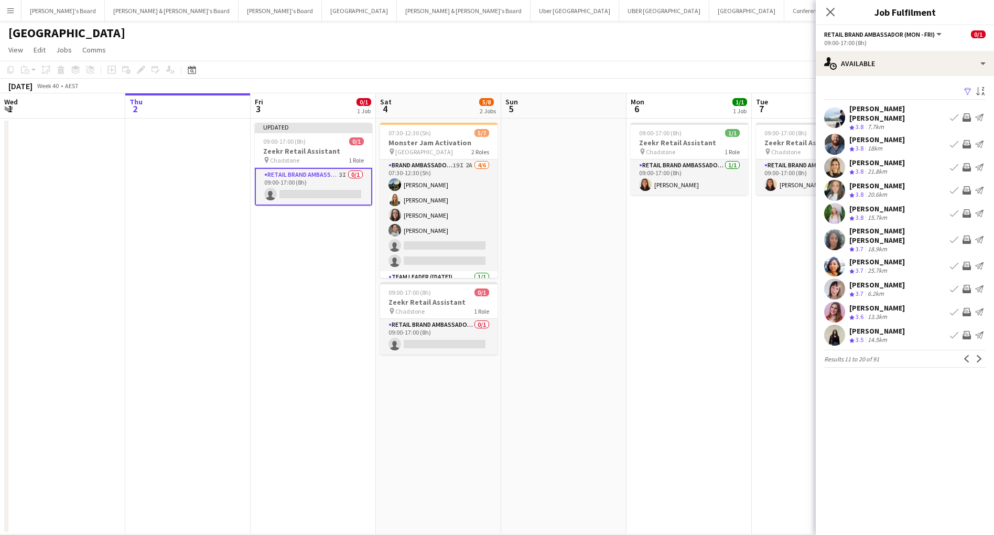
click at [967, 262] on app-icon "Invite crew" at bounding box center [967, 266] width 8 height 8
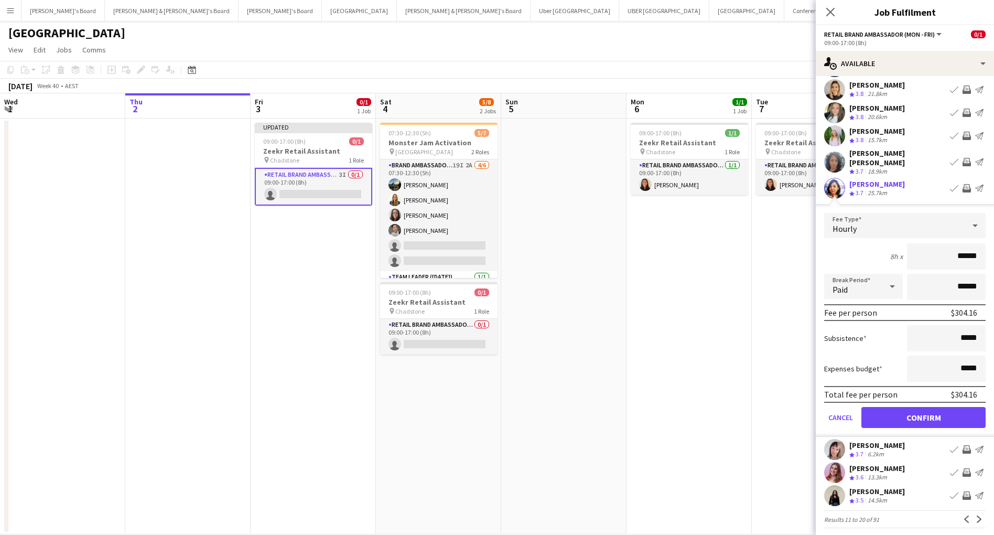
scroll to position [77, 0]
click at [948, 407] on button "Confirm" at bounding box center [923, 417] width 124 height 21
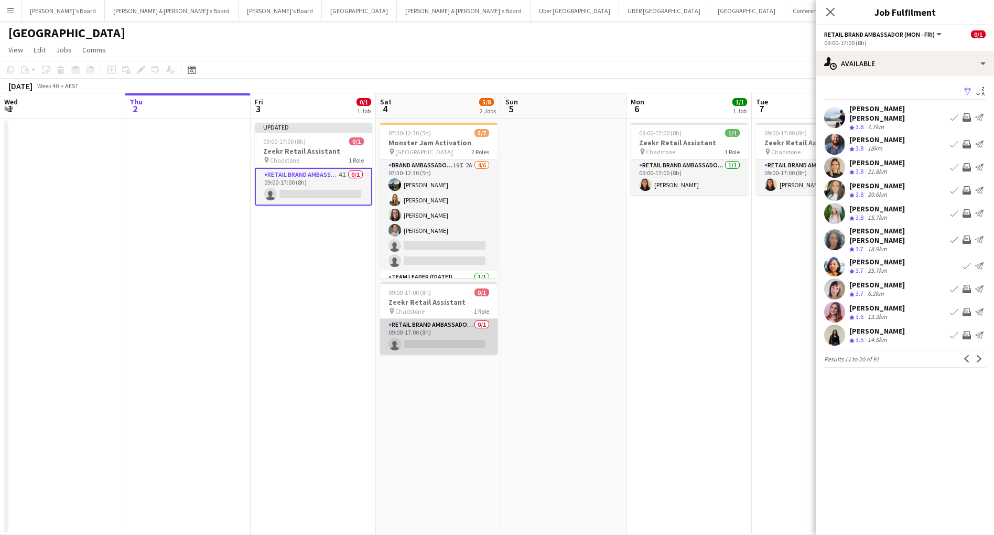
click at [446, 337] on app-card-role "RETAIL Brand Ambassador (Saturday) 0/1 09:00-17:00 (8h) single-neutral-actions" at bounding box center [438, 337] width 117 height 36
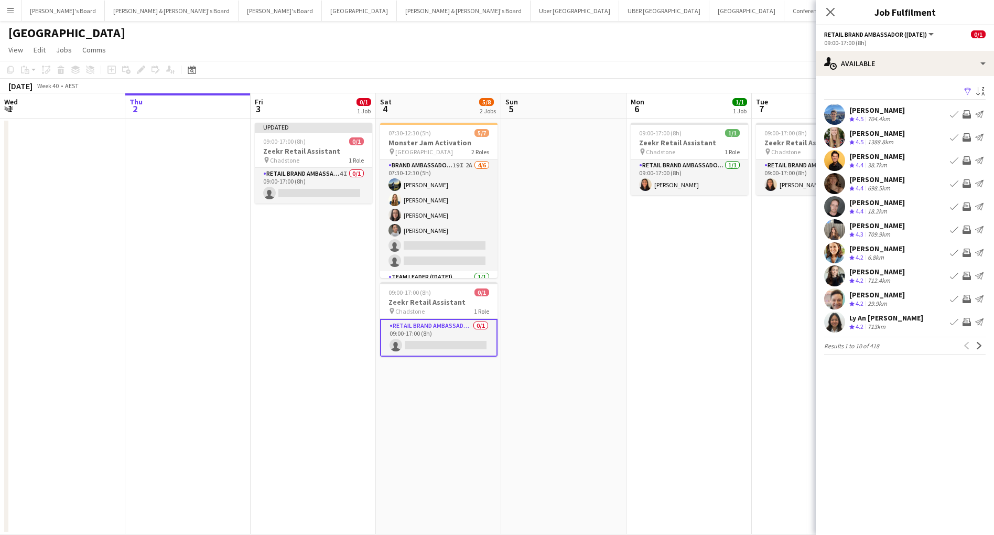
click at [966, 88] on app-icon "Filter" at bounding box center [968, 92] width 8 height 10
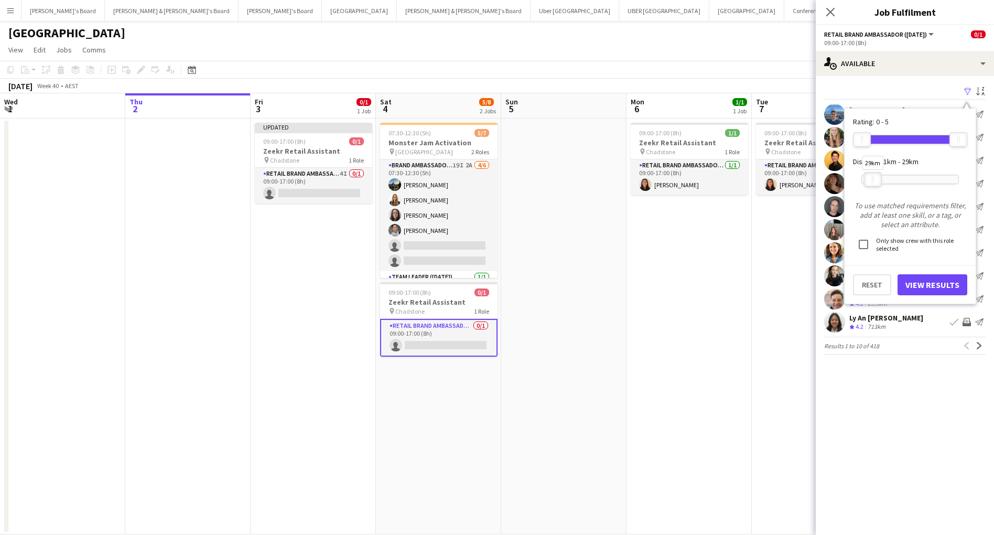
drag, startPoint x: 962, startPoint y: 184, endPoint x: 877, endPoint y: 180, distance: 85.0
click at [876, 181] on div at bounding box center [873, 180] width 17 height 14
click at [945, 283] on button "View Results" at bounding box center [933, 284] width 70 height 21
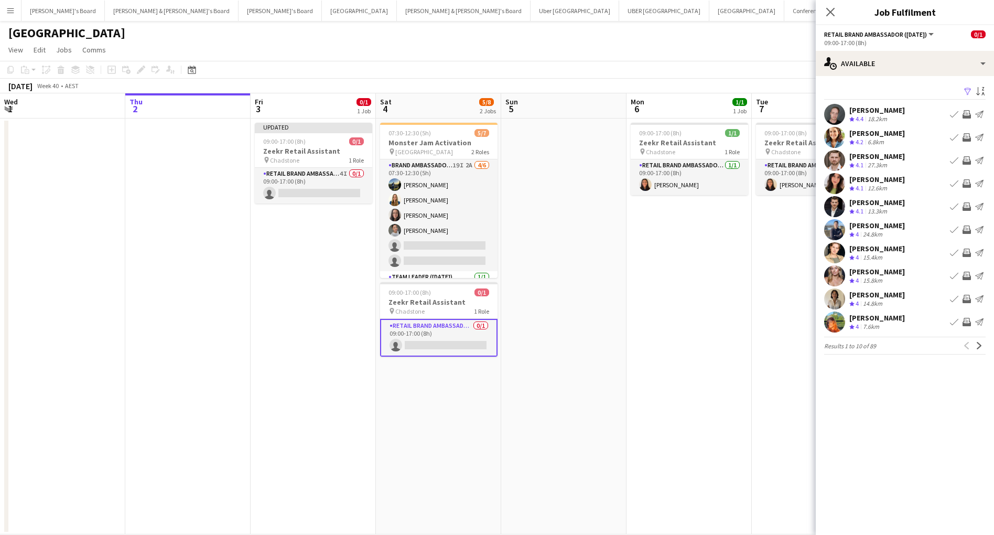
click at [969, 137] on app-icon "Invite crew" at bounding box center [967, 137] width 8 height 8
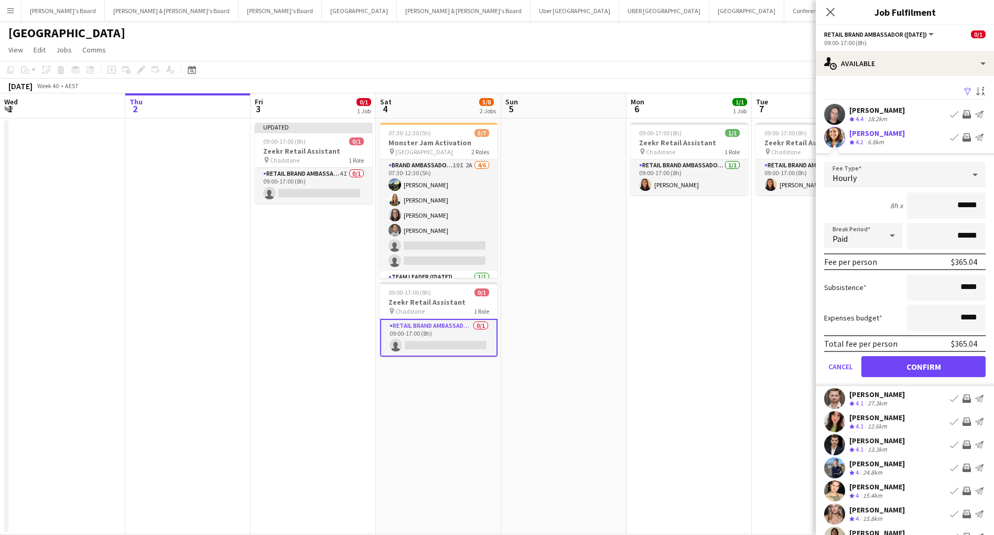
click at [942, 366] on button "Confirm" at bounding box center [923, 366] width 124 height 21
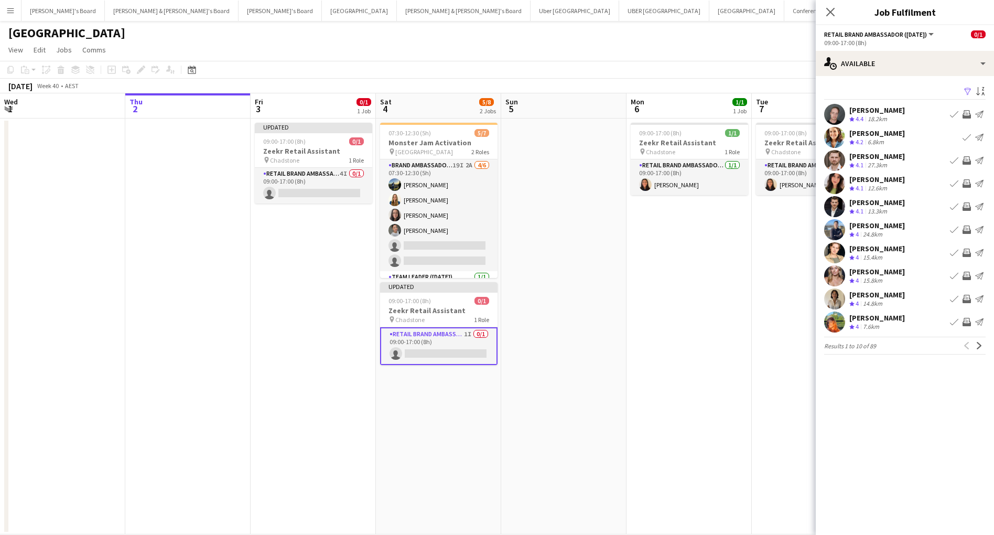
click at [968, 160] on app-icon "Invite crew" at bounding box center [967, 160] width 8 height 8
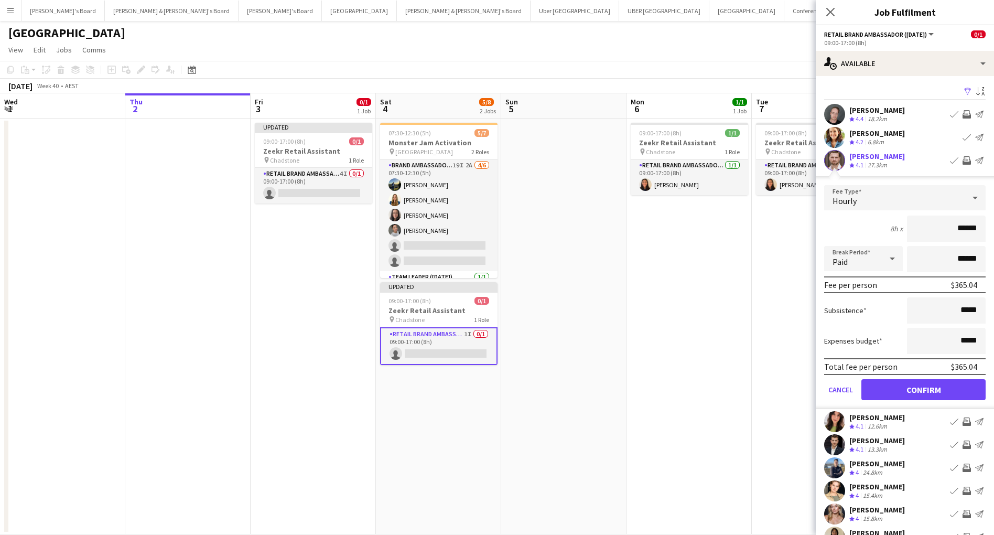
click at [935, 393] on button "Confirm" at bounding box center [923, 389] width 124 height 21
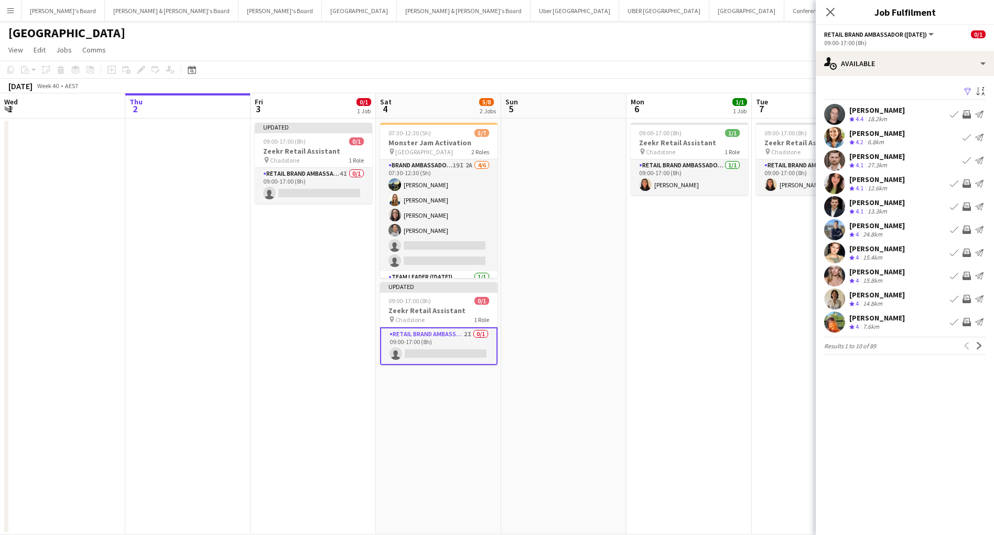
click at [969, 300] on app-icon "Invite crew" at bounding box center [967, 299] width 8 height 8
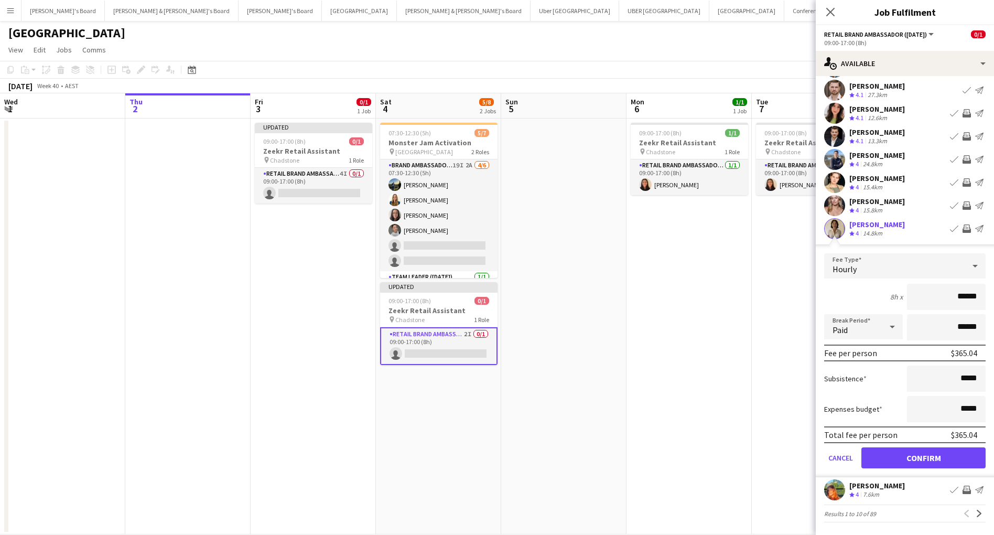
scroll to position [70, 0]
click at [940, 460] on button "Confirm" at bounding box center [923, 457] width 124 height 21
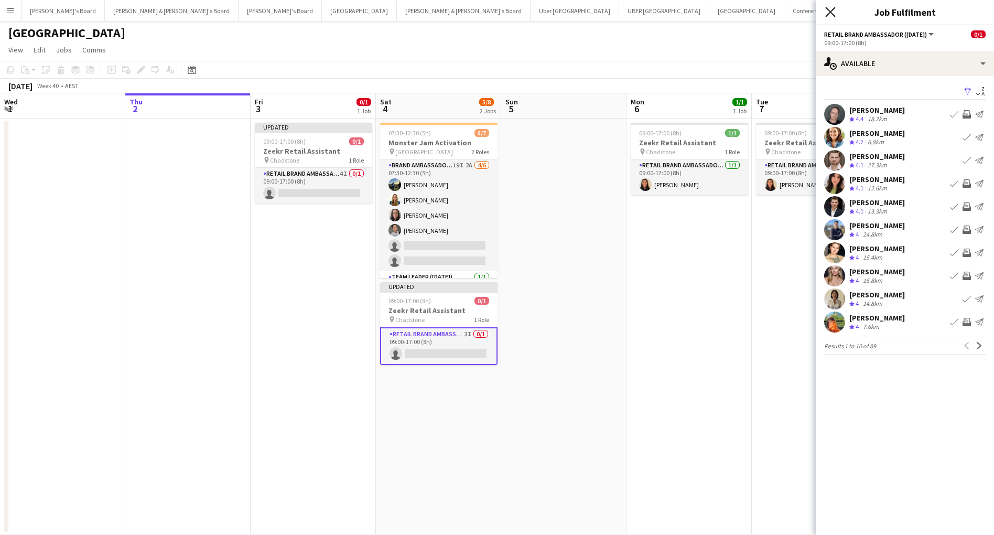
click at [831, 14] on icon "Close pop-in" at bounding box center [830, 12] width 10 height 10
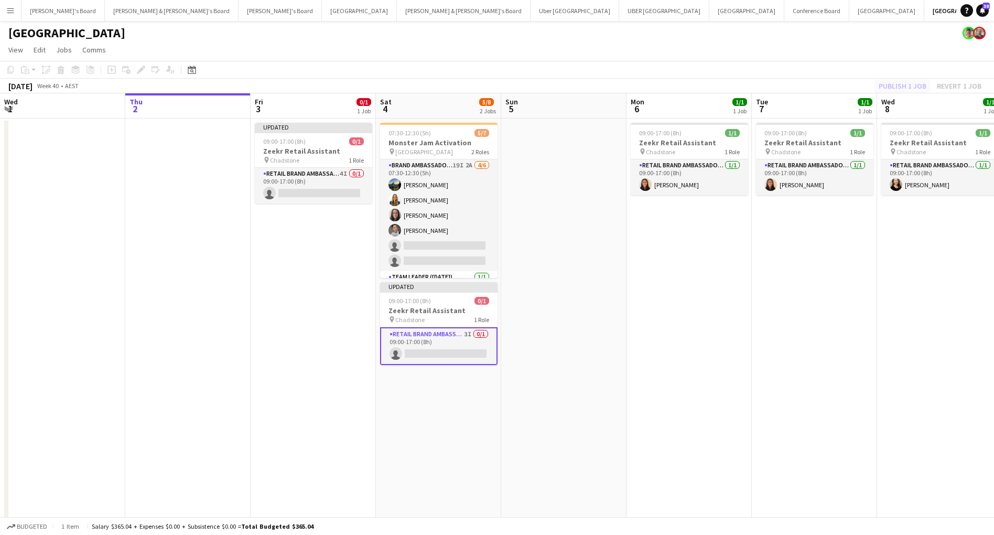
click at [898, 88] on div "Publish 1 job Revert 1 job" at bounding box center [930, 86] width 128 height 14
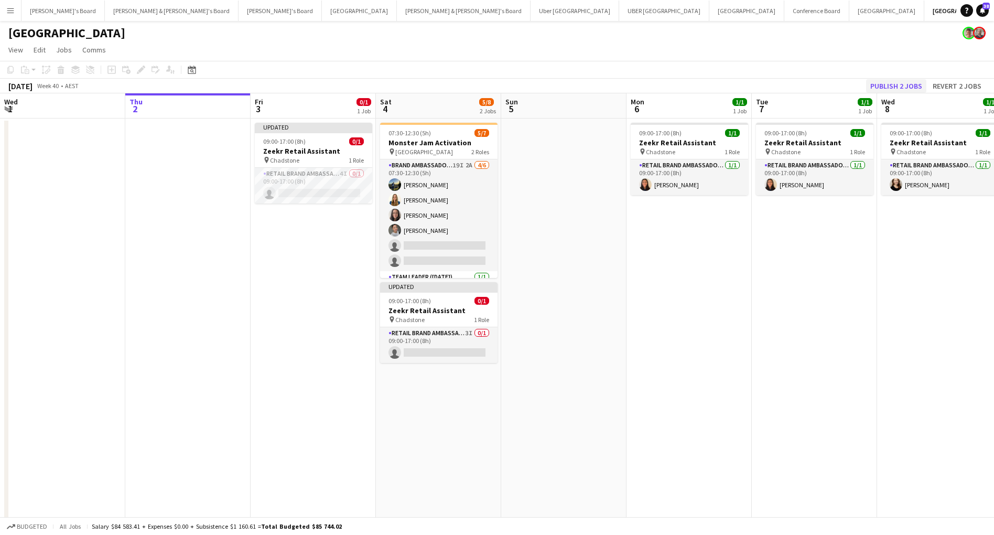
click at [904, 88] on button "Publish 2 jobs" at bounding box center [896, 86] width 60 height 14
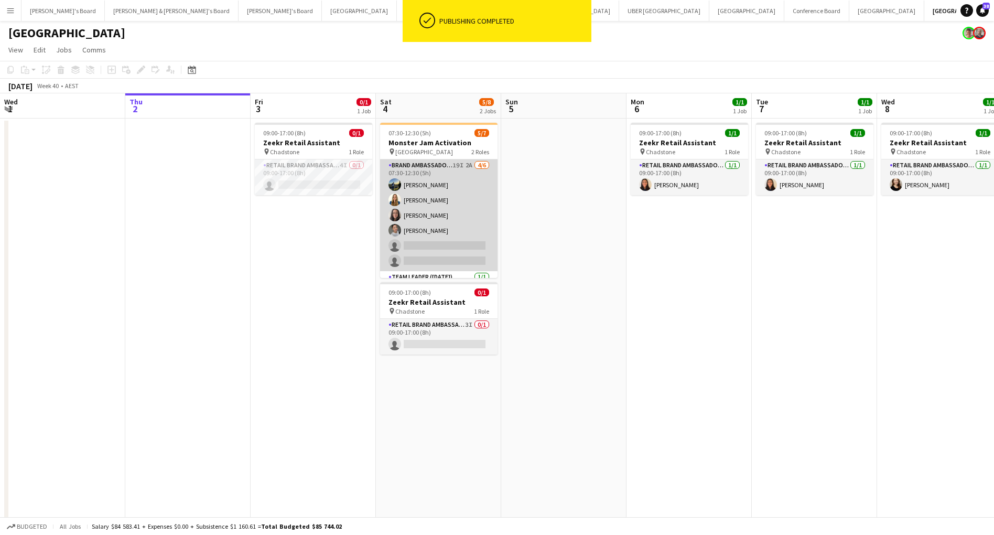
click at [444, 245] on app-card-role "Brand Ambassador (Saturday) 19I 2A 4/6 07:30-12:30 (5h) Louis Campbell-Reid Agn…" at bounding box center [438, 215] width 117 height 112
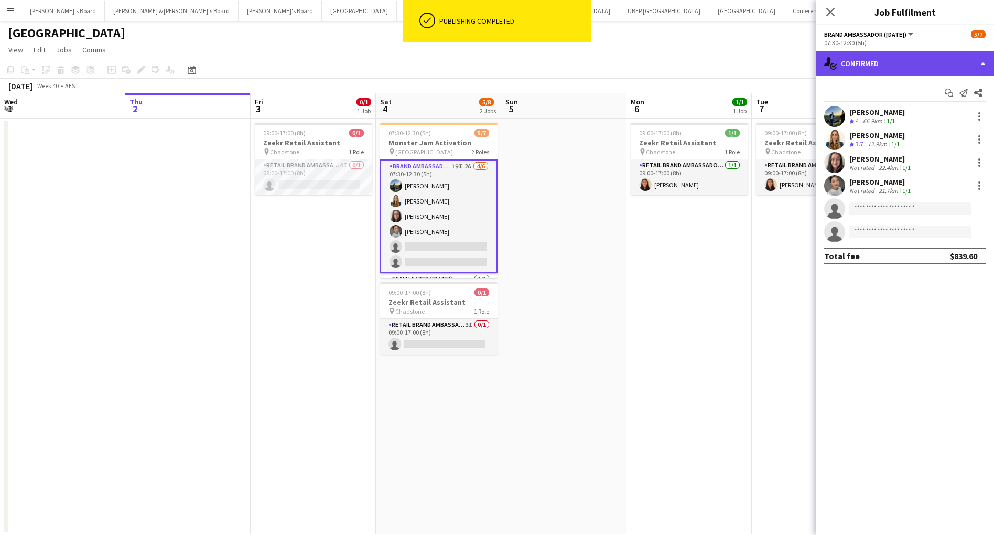
click at [851, 61] on div "single-neutral-actions-check-2 Confirmed" at bounding box center [905, 63] width 178 height 25
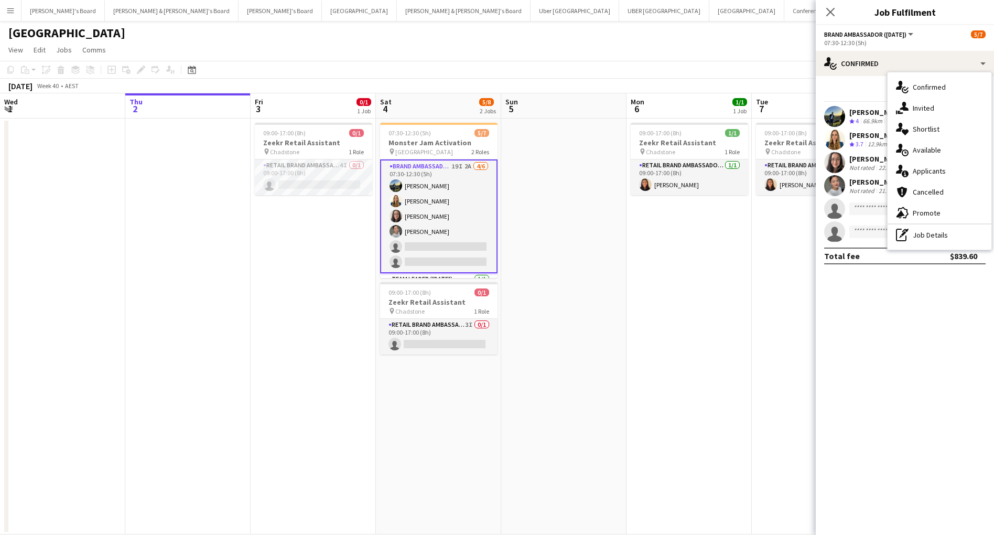
click at [918, 175] on span "Applicants" at bounding box center [929, 170] width 33 height 9
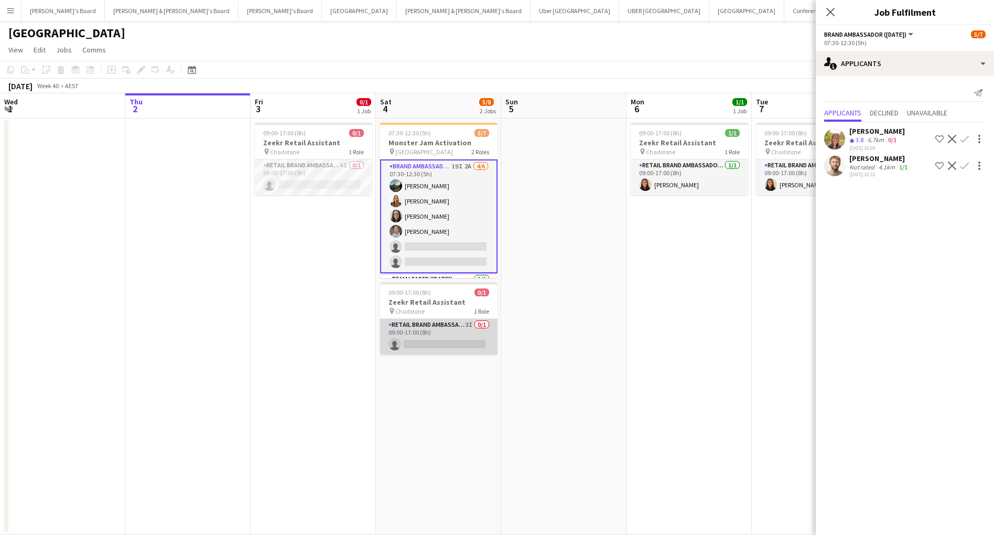
click at [467, 340] on app-card-role "RETAIL Brand Ambassador (Saturday) 3I 0/1 09:00-17:00 (8h) single-neutral-actio…" at bounding box center [438, 337] width 117 height 36
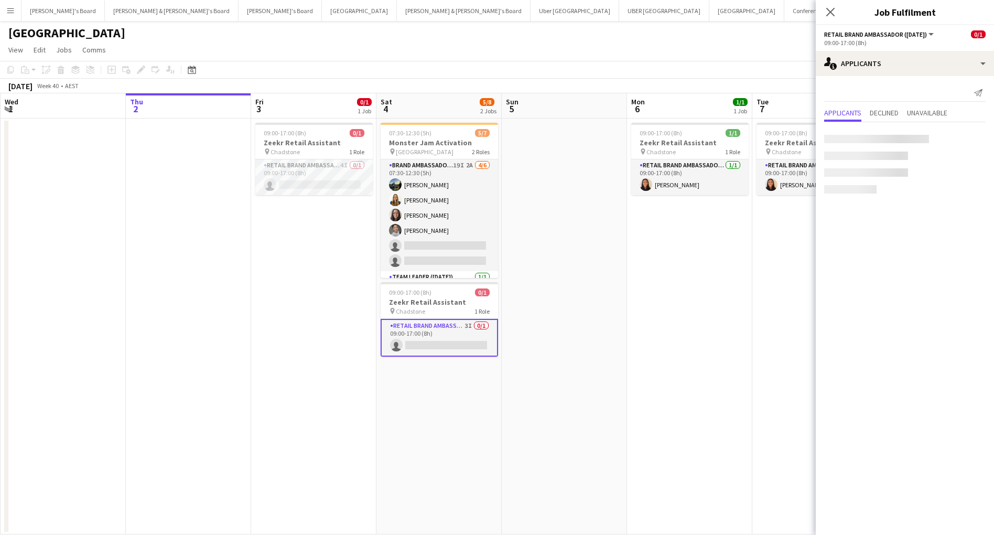
scroll to position [0, 248]
click at [827, 12] on icon "Close pop-in" at bounding box center [830, 12] width 10 height 10
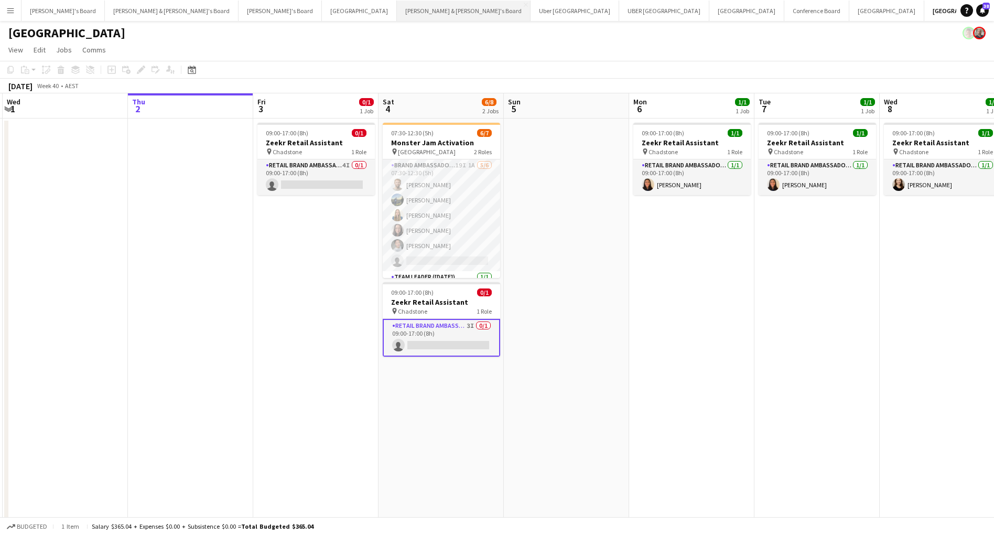
click at [397, 11] on button "Neil & Jenny's Board Close" at bounding box center [464, 11] width 134 height 20
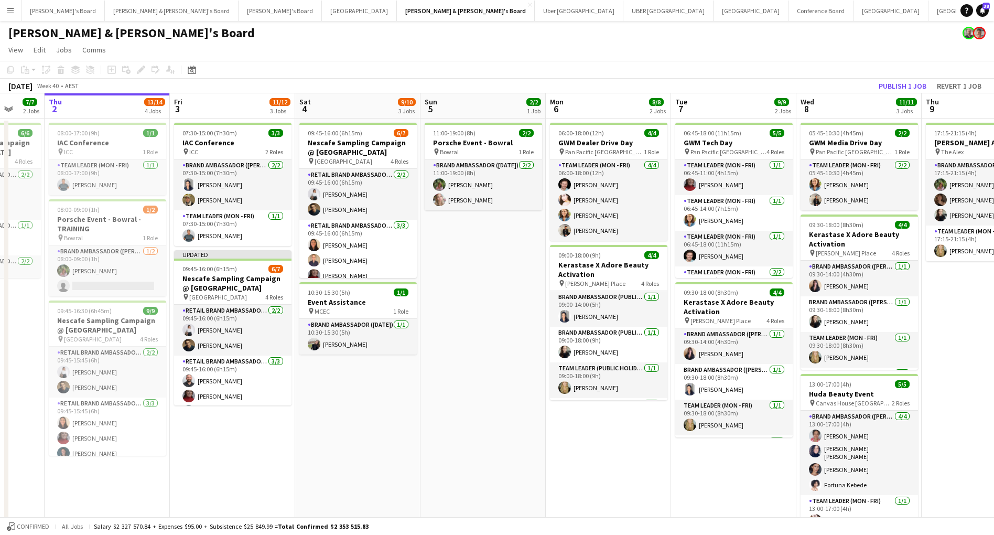
scroll to position [0, 347]
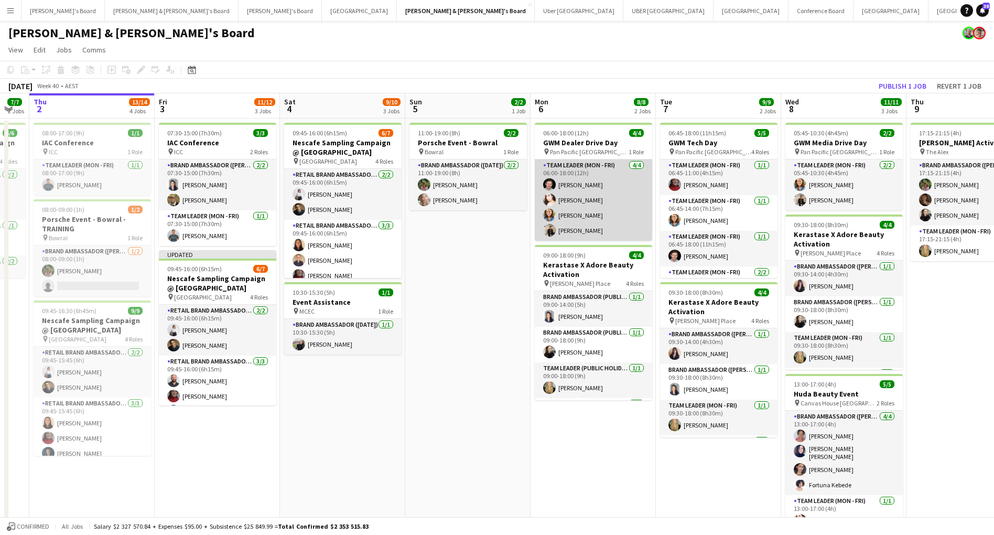
click at [594, 221] on app-card-role "Team Leader (Mon - Fri) 4/4 06:00-18:00 (12h) Jack Van Staveren Bianca Baykara …" at bounding box center [593, 199] width 117 height 81
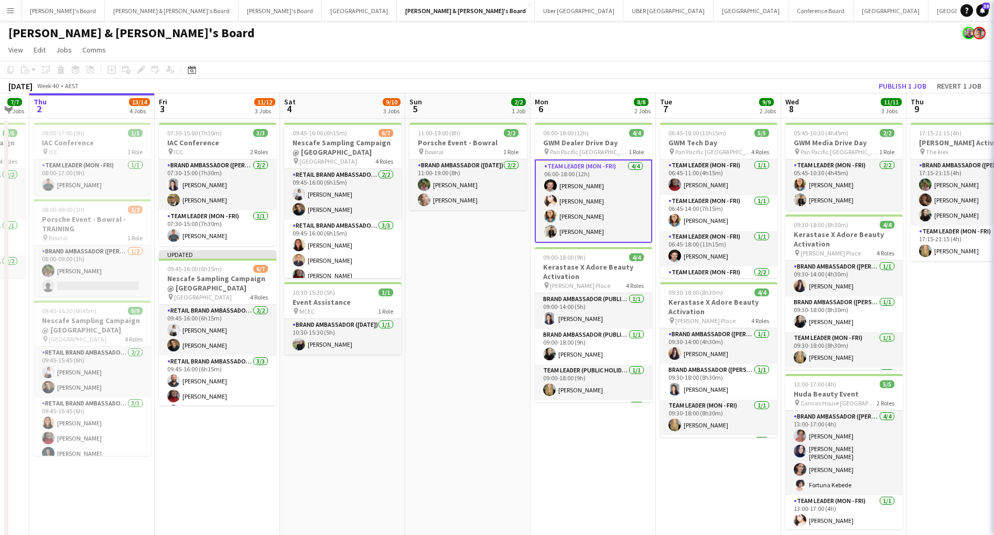
scroll to position [1, 0]
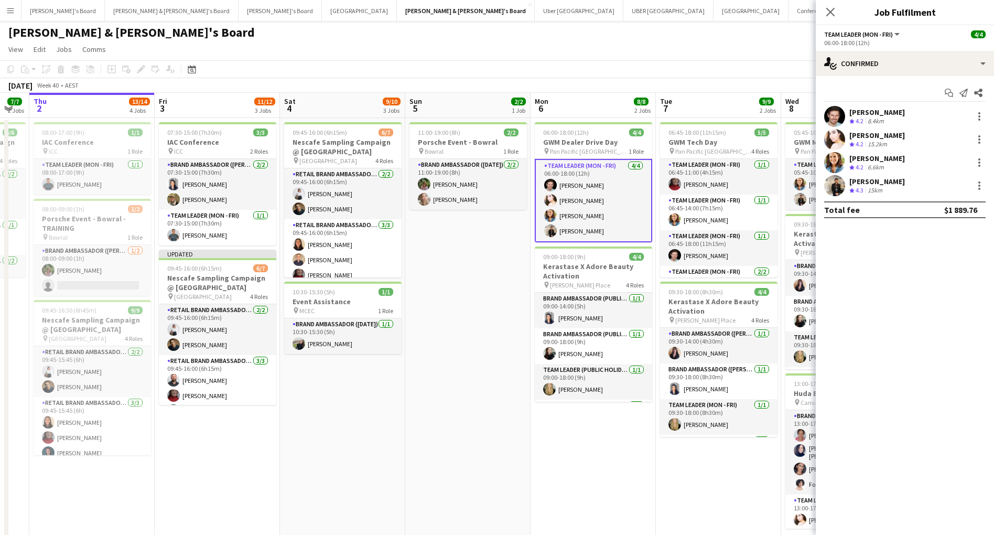
click at [891, 114] on div "[PERSON_NAME]" at bounding box center [877, 111] width 56 height 9
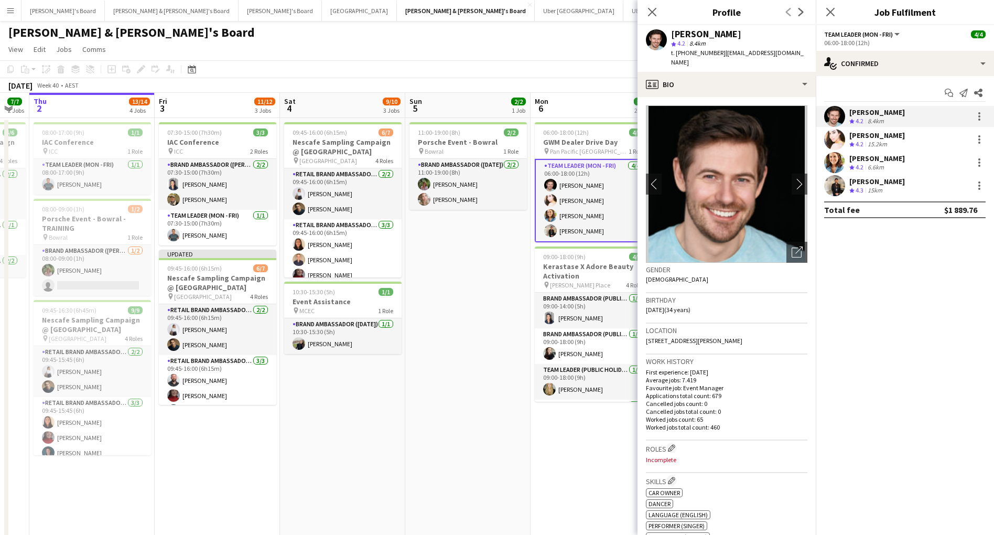
drag, startPoint x: 784, startPoint y: 52, endPoint x: 766, endPoint y: 52, distance: 18.4
click at [766, 52] on span "| jackvanstav@gmail.com" at bounding box center [737, 57] width 133 height 17
click at [786, 52] on div "Jack Van Staveren star 4.2 8.4km t. +610400756300 | jackvanstav@gmail.com" at bounding box center [727, 48] width 178 height 47
drag, startPoint x: 784, startPoint y: 52, endPoint x: 759, endPoint y: 52, distance: 25.7
click at [759, 52] on span "| jackvanstav@gmail.com" at bounding box center [737, 57] width 133 height 17
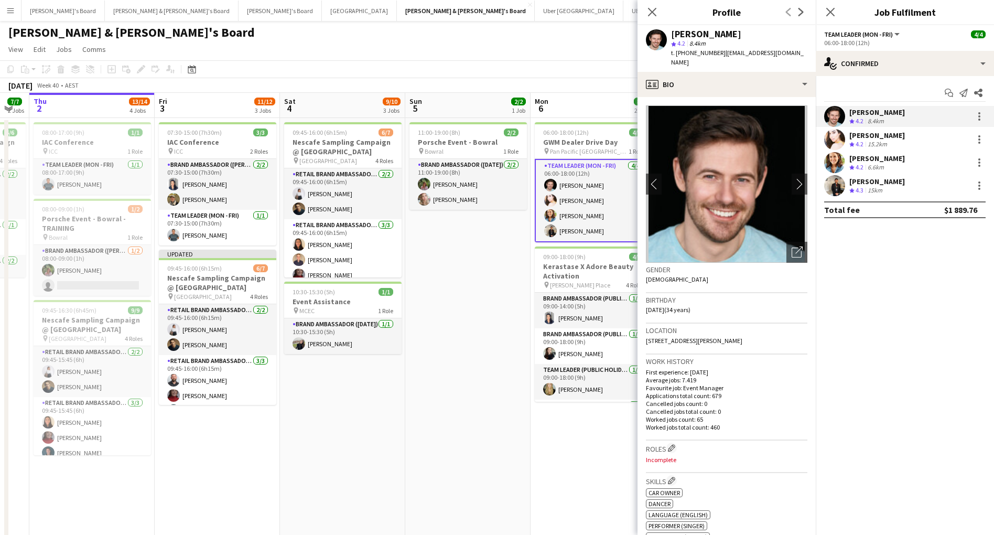
drag, startPoint x: 748, startPoint y: 32, endPoint x: 673, endPoint y: 33, distance: 75.0
click at [673, 33] on div "[PERSON_NAME]" at bounding box center [739, 33] width 136 height 9
copy div "[PERSON_NAME]"
drag, startPoint x: 784, startPoint y: 52, endPoint x: 726, endPoint y: 54, distance: 58.2
click at [721, 53] on span "| jackvanstav@gmail.com" at bounding box center [737, 57] width 133 height 17
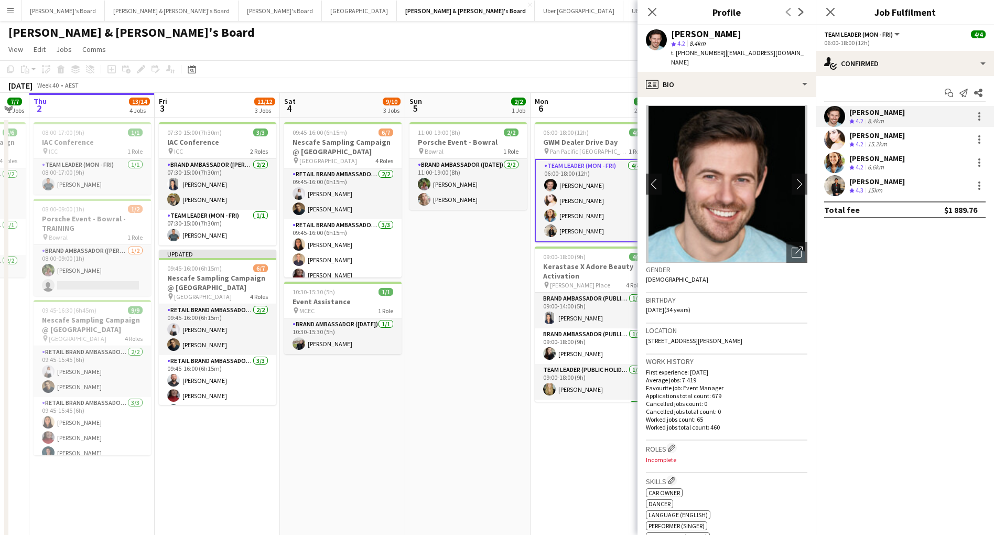
copy span "jackvanstav@gmail.com"
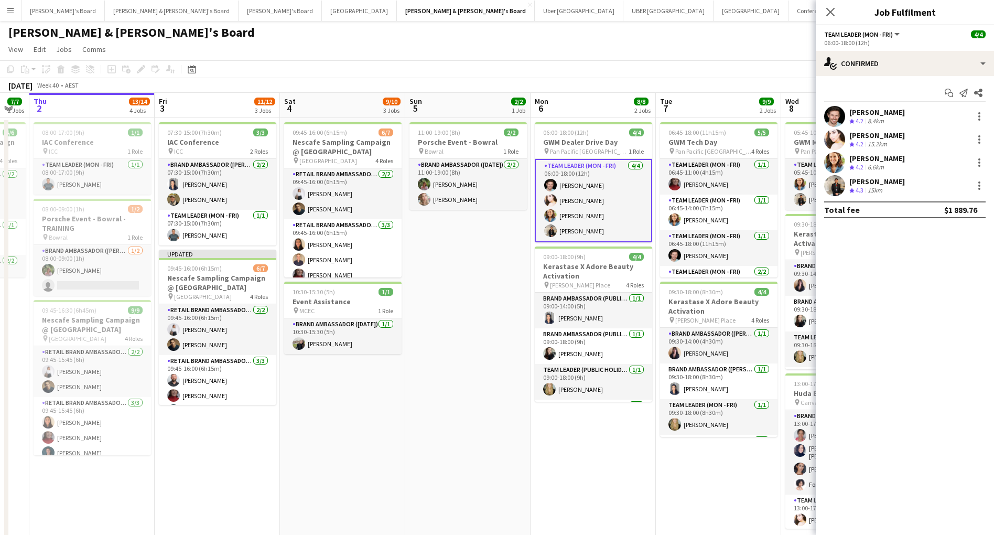
click at [893, 134] on div "Bianca Baykara" at bounding box center [877, 135] width 56 height 9
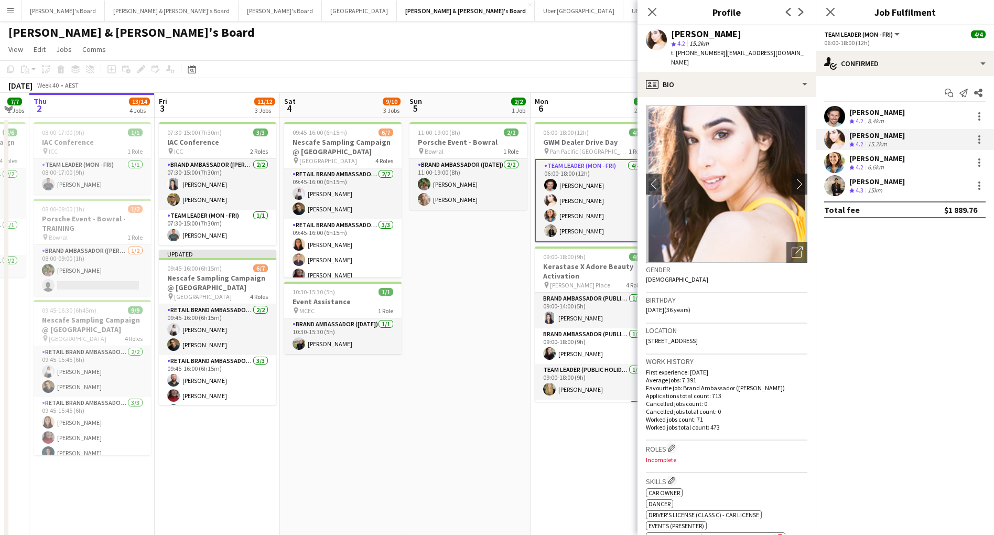
drag, startPoint x: 735, startPoint y: 35, endPoint x: 672, endPoint y: 34, distance: 62.9
click at [672, 34] on div "Bianca Baykara" at bounding box center [706, 33] width 70 height 9
copy div "Bianca Baykara"
drag, startPoint x: 796, startPoint y: 53, endPoint x: 718, endPoint y: 53, distance: 78.6
click at [718, 53] on div "Bianca Baykara star 4.2 15.2km t. +61433836686 | biancabaykara@hotmail.com" at bounding box center [727, 48] width 178 height 47
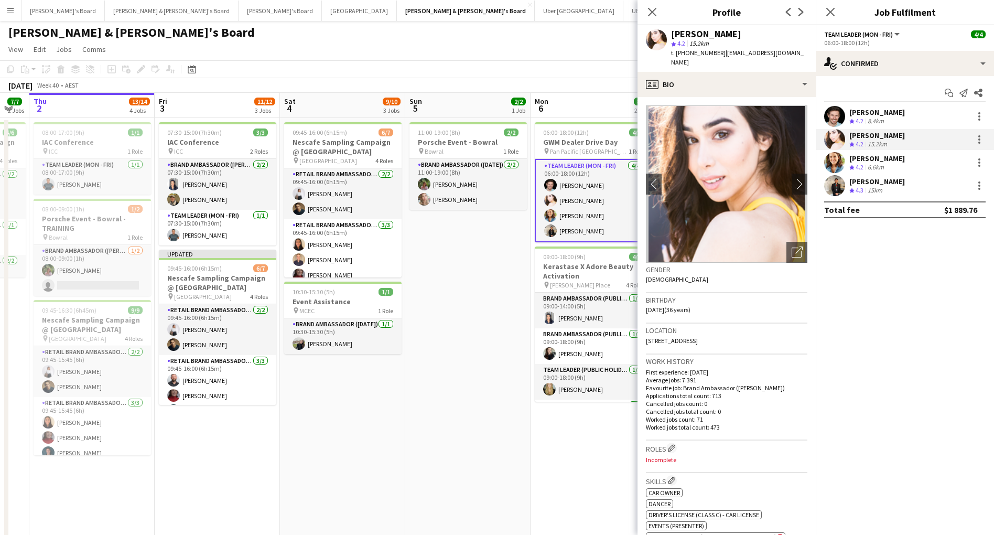
copy span "biancabaykara@hotmail.com"
click at [877, 158] on div "[PERSON_NAME]" at bounding box center [877, 158] width 56 height 9
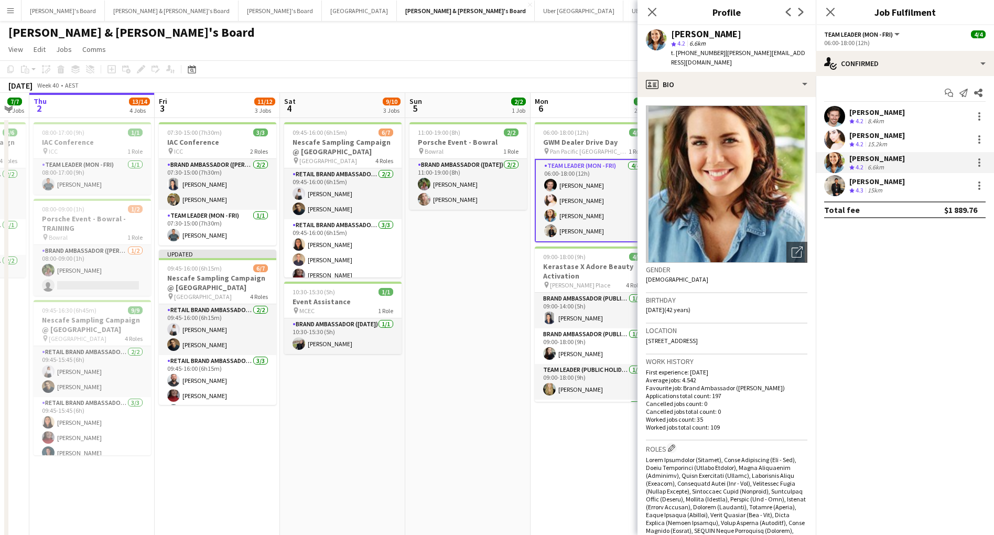
drag, startPoint x: 725, startPoint y: 33, endPoint x: 674, endPoint y: 32, distance: 50.9
click at [674, 32] on div "[PERSON_NAME]" at bounding box center [739, 33] width 136 height 9
copy div "[PERSON_NAME]"
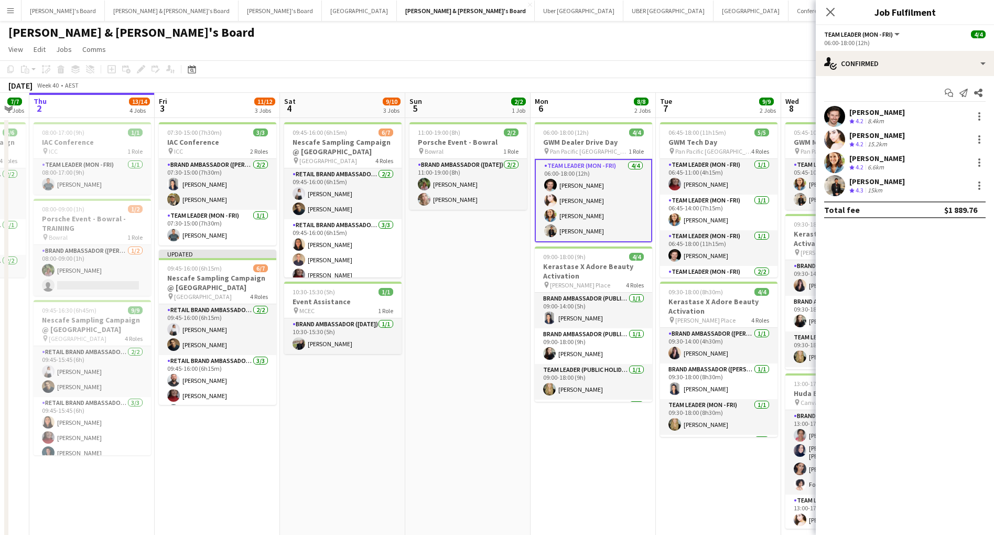
click at [880, 157] on div "[PERSON_NAME]" at bounding box center [877, 158] width 56 height 9
drag, startPoint x: 788, startPoint y: 52, endPoint x: 742, endPoint y: 53, distance: 45.6
click at [633, 51] on app-page-menu "View Day view expanded Day view collapsed Month view Date picker Jump to today …" at bounding box center [497, 50] width 994 height 20
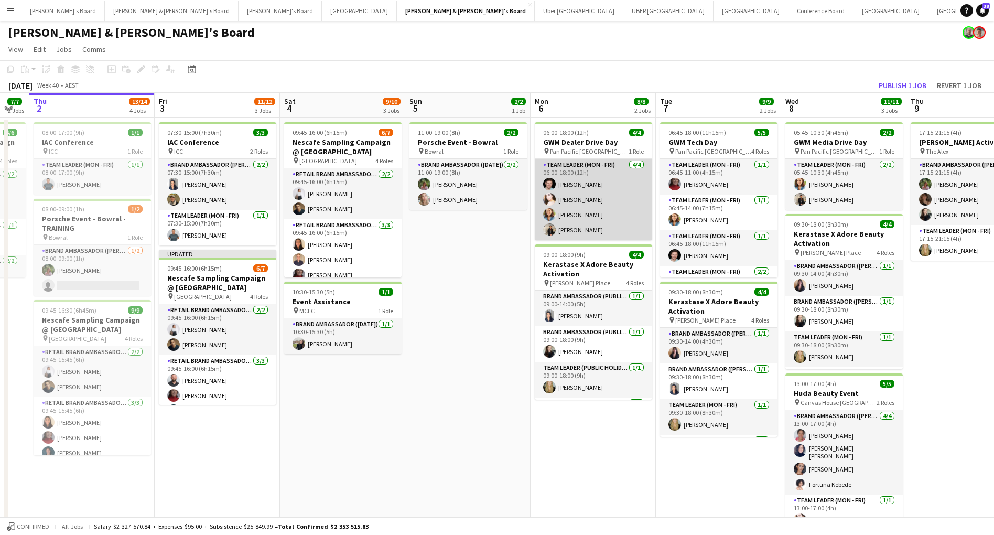
click at [564, 212] on app-card-role "Team Leader (Mon - Fri) 4/4 06:00-18:00 (12h) Jack Van Staveren Bianca Baykara …" at bounding box center [593, 199] width 117 height 81
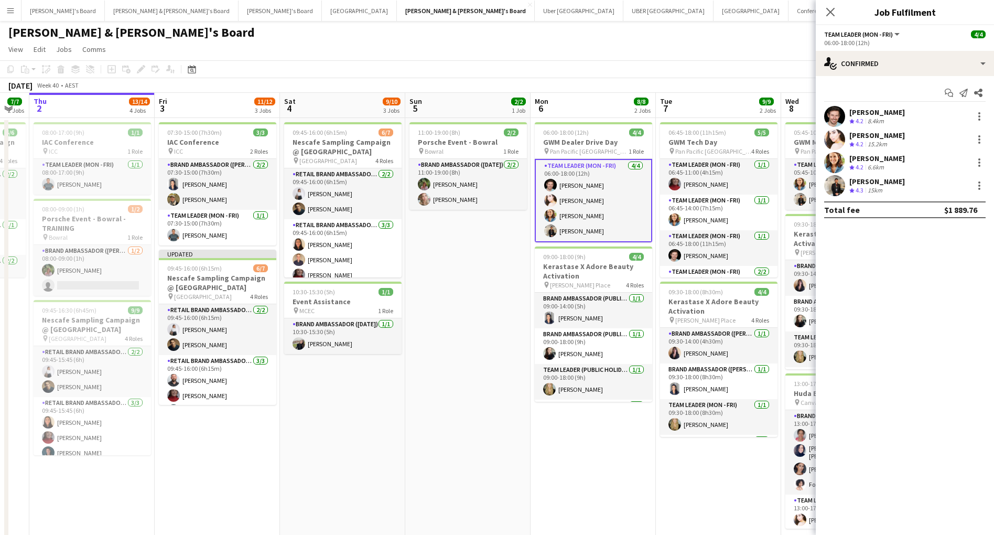
click at [881, 158] on div "[PERSON_NAME]" at bounding box center [877, 158] width 56 height 9
click at [879, 159] on div "[PERSON_NAME]" at bounding box center [877, 158] width 56 height 9
click at [879, 158] on div "[PERSON_NAME]" at bounding box center [877, 158] width 56 height 9
click at [863, 162] on div "[PERSON_NAME]" at bounding box center [877, 158] width 56 height 9
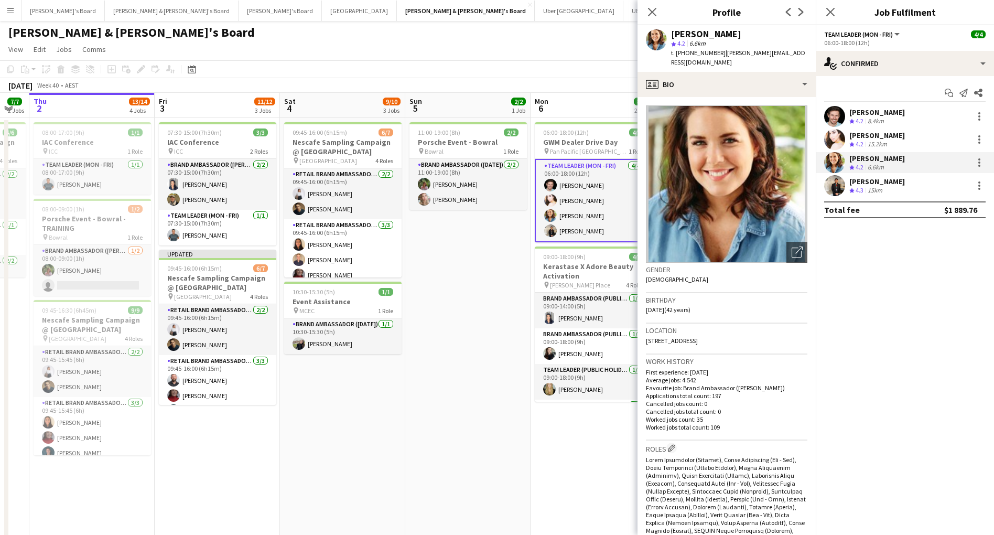
drag, startPoint x: 791, startPoint y: 50, endPoint x: 717, endPoint y: 51, distance: 73.9
click at [717, 51] on div "Chloe Gavin star 4.2 6.6km t. +61411735563 | chloe_gavin@hotmail.com" at bounding box center [727, 48] width 178 height 47
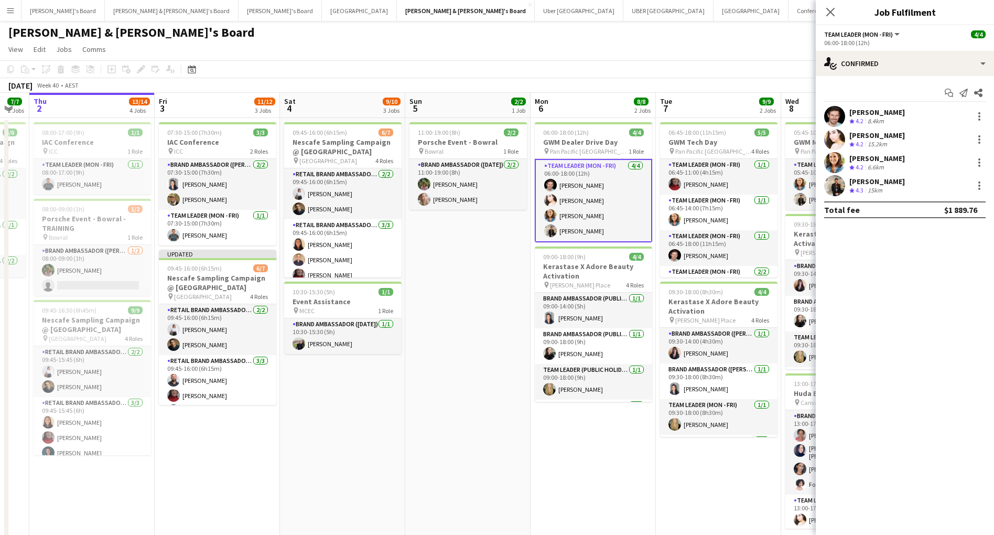
copy span "chloe_gavin@hotmail.com"
click at [876, 158] on div "[PERSON_NAME]" at bounding box center [877, 158] width 56 height 9
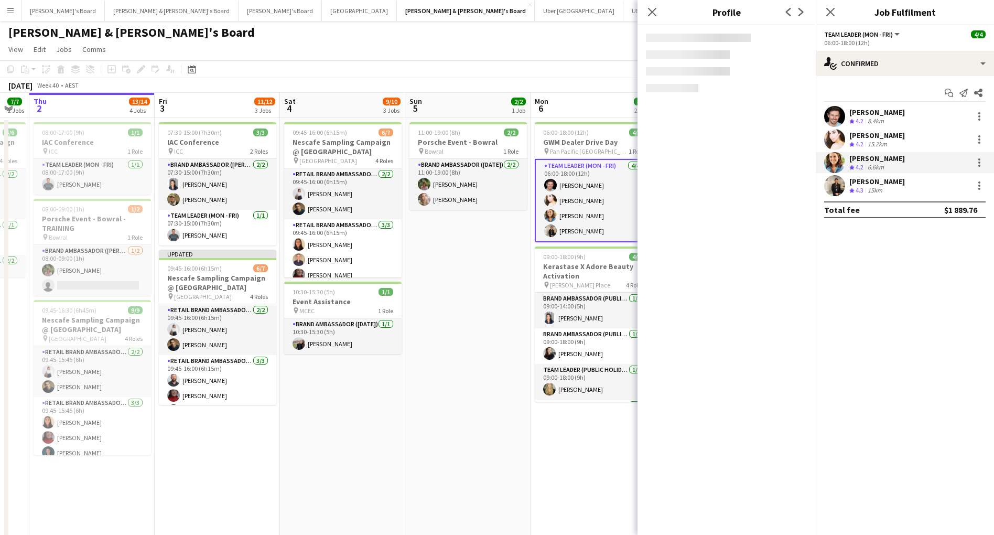
scroll to position [1, 0]
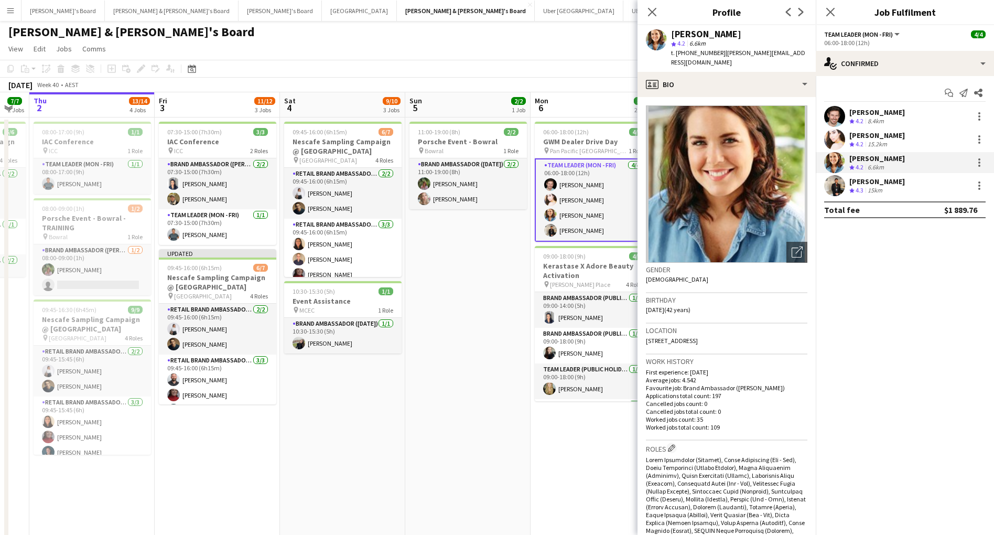
drag, startPoint x: 790, startPoint y: 53, endPoint x: 718, endPoint y: 53, distance: 72.4
click at [718, 53] on div "Chloe Gavin star 4.2 6.6km t. +61411735563 | chloe_gavin@hotmail.com" at bounding box center [727, 48] width 178 height 47
copy span "chloe_gavin@hotmail.com"
click at [881, 182] on div "[PERSON_NAME]" at bounding box center [877, 181] width 56 height 9
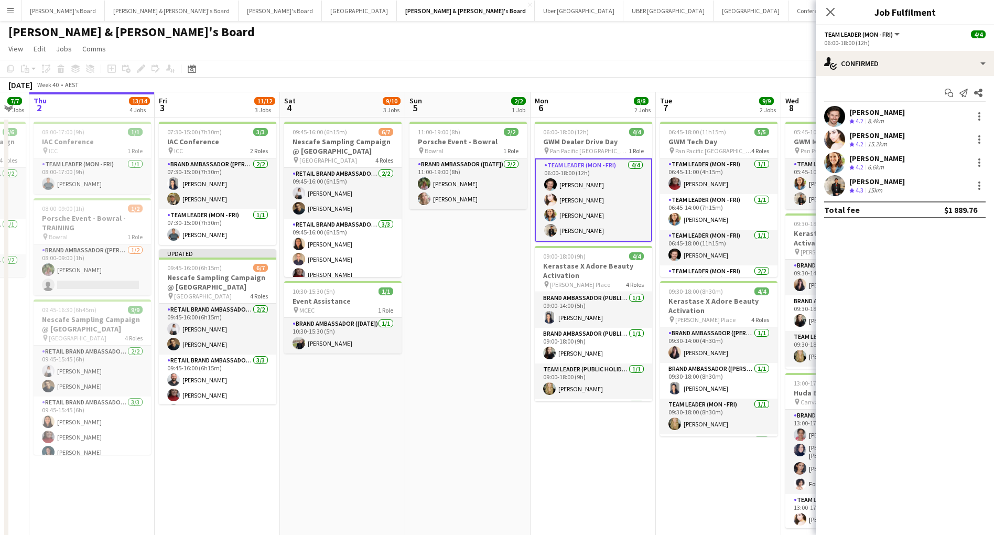
click at [886, 182] on div "[PERSON_NAME]" at bounding box center [877, 181] width 56 height 9
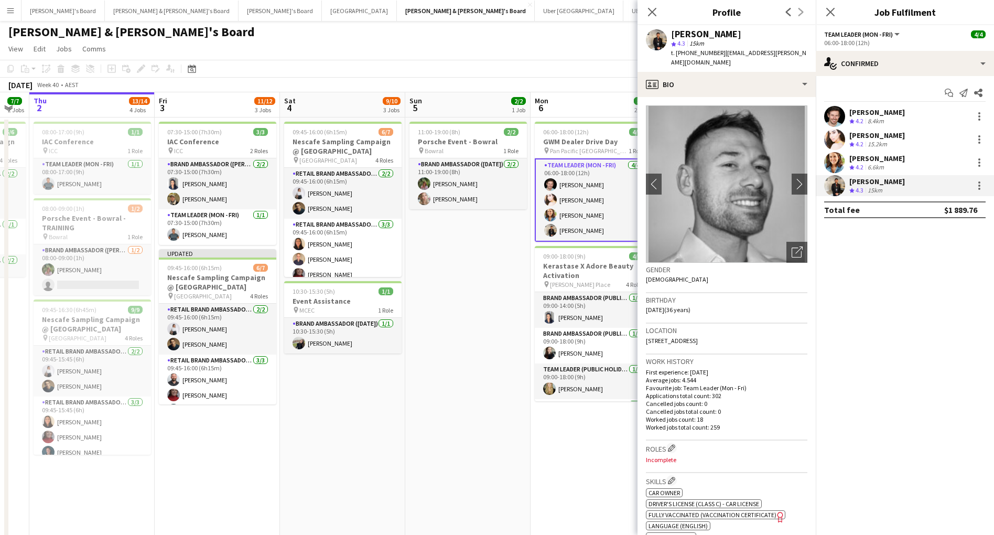
drag, startPoint x: 728, startPoint y: 34, endPoint x: 672, endPoint y: 33, distance: 56.1
click at [672, 33] on div "[PERSON_NAME]" at bounding box center [739, 33] width 136 height 9
copy div "[PERSON_NAME]"
drag, startPoint x: 792, startPoint y: 52, endPoint x: 723, endPoint y: 52, distance: 69.7
click at [719, 52] on div "Tom Wayman star 4.3 15km t. +61423395020 | derby.wayman@gmail.com" at bounding box center [727, 48] width 178 height 47
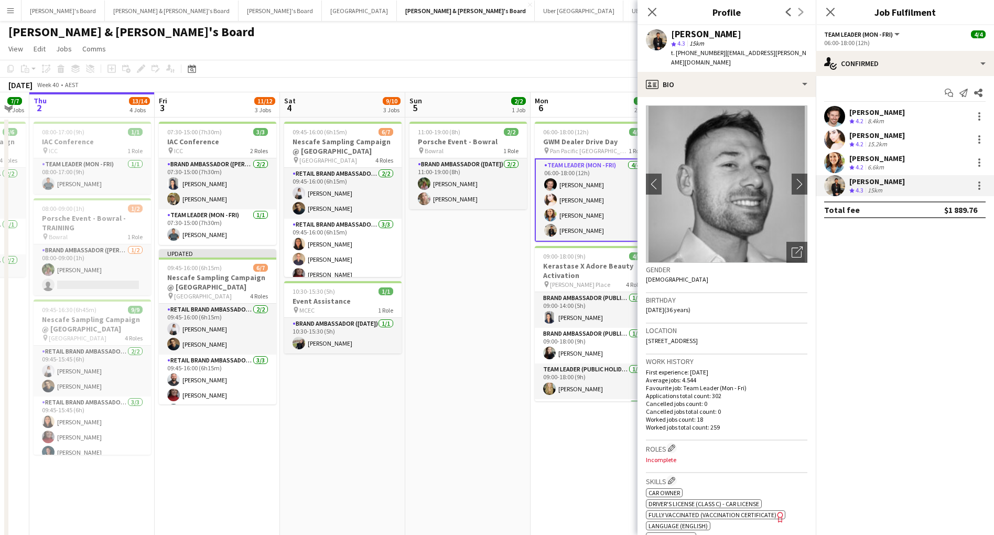
copy span "derby.wayman@gmail.com"
click at [656, 11] on icon "Close pop-in" at bounding box center [652, 12] width 10 height 10
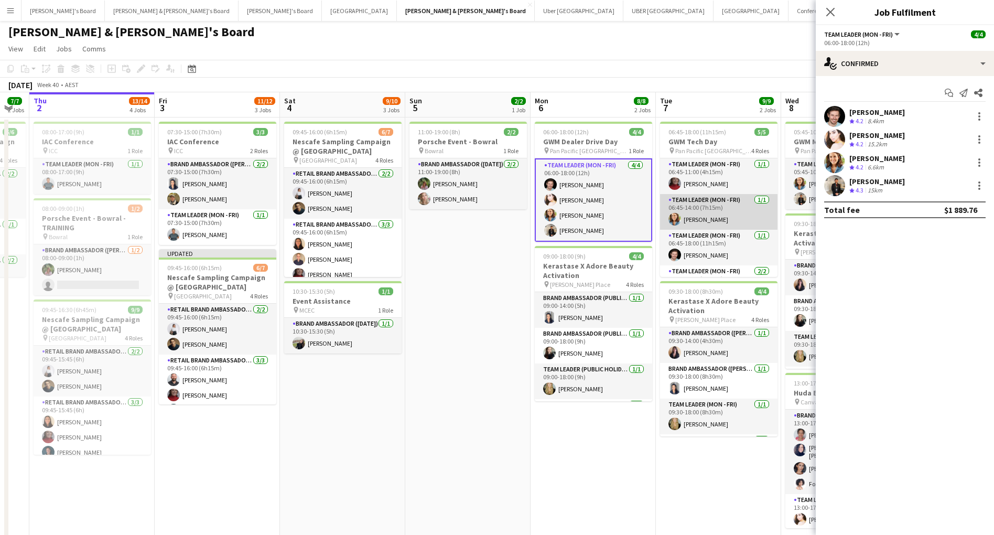
click at [698, 221] on app-card-role "Team Leader (Mon - Fri) 1/1 06:45-14:00 (7h15m) Chloe Gavin" at bounding box center [718, 212] width 117 height 36
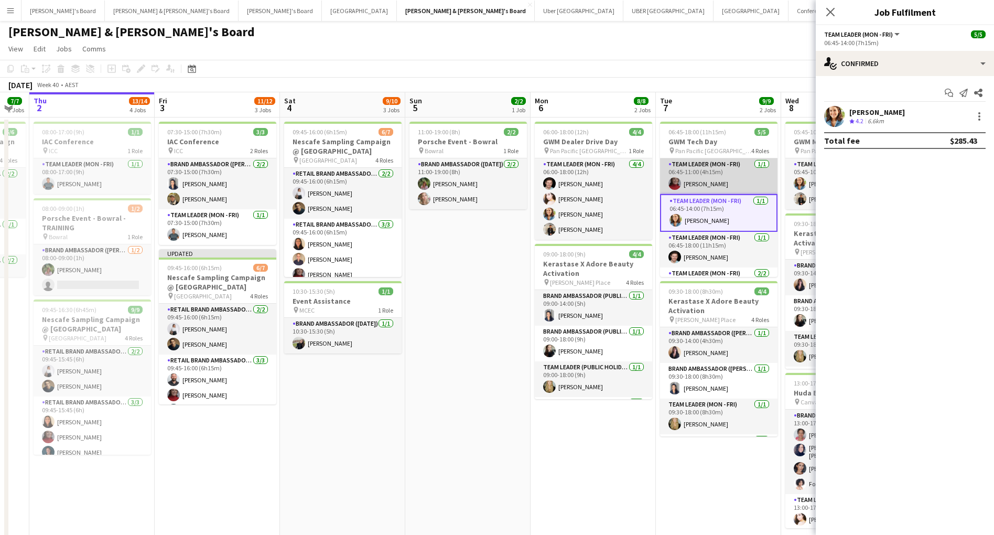
click at [716, 177] on app-card-role "Team Leader (Mon - Fri) 1/1 06:45-11:00 (4h15m) Mia Jabara" at bounding box center [718, 176] width 117 height 36
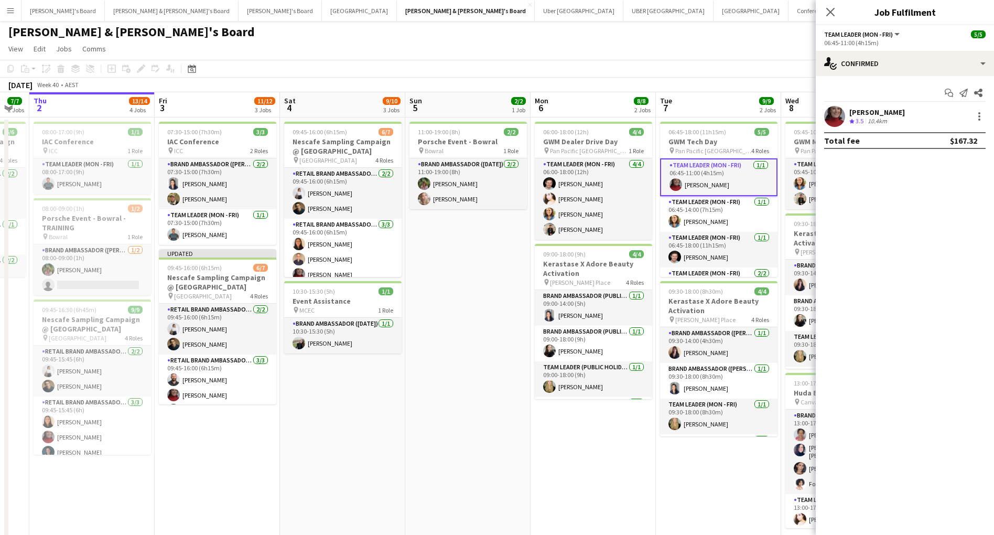
click at [877, 112] on div "[PERSON_NAME]" at bounding box center [877, 111] width 56 height 9
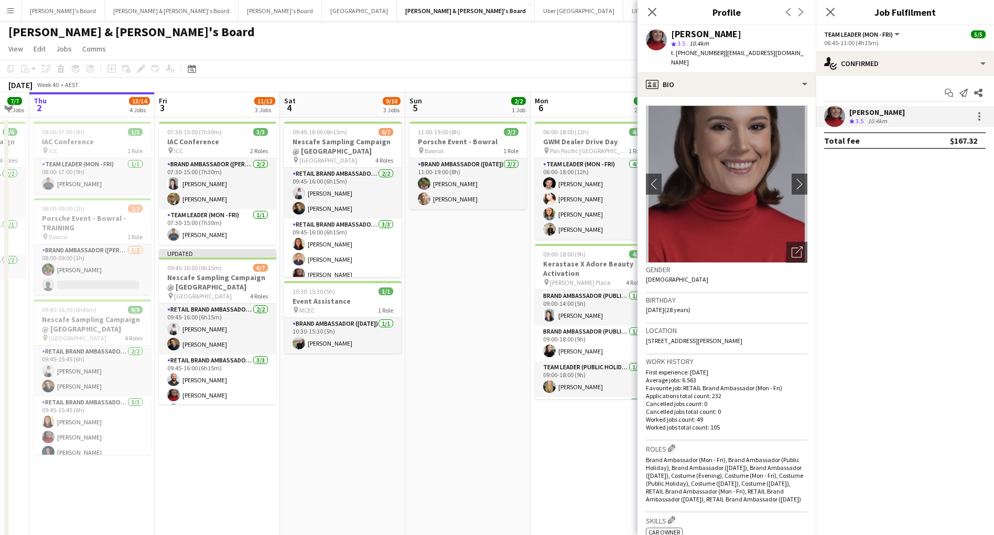
drag, startPoint x: 717, startPoint y: 33, endPoint x: 672, endPoint y: 33, distance: 45.1
click at [672, 33] on div "[PERSON_NAME]" at bounding box center [739, 33] width 136 height 9
copy div "[PERSON_NAME]"
drag, startPoint x: 788, startPoint y: 52, endPoint x: 723, endPoint y: 54, distance: 65.6
click at [723, 54] on div "Mia Jabara star 3.5 10.4km t. +610450512140 | miajabara14@gmail.com" at bounding box center [727, 48] width 178 height 47
